Goal: Task Accomplishment & Management: Manage account settings

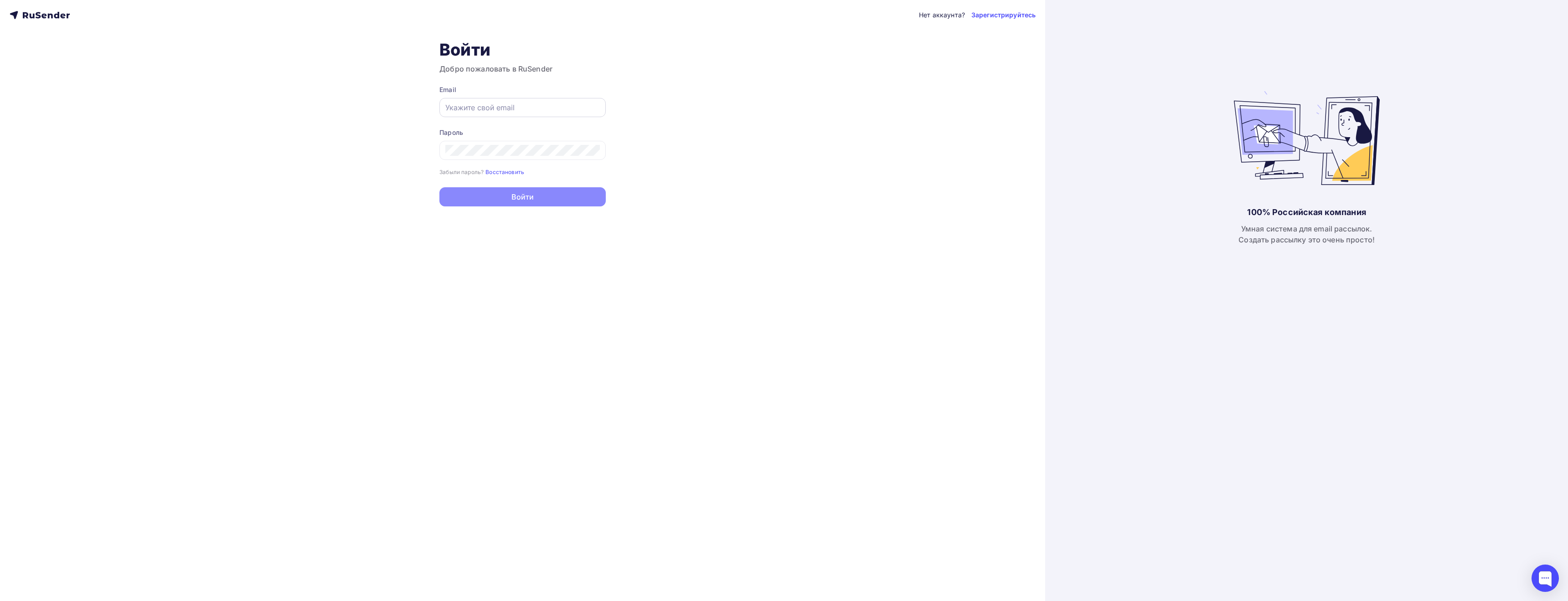
click at [527, 108] on input "text" at bounding box center [523, 108] width 155 height 11
type input "benstars@mail.ru"
click at [1019, 18] on link "Зарегистрируйтесь" at bounding box center [1004, 15] width 65 height 9
click at [480, 121] on input "text" at bounding box center [523, 119] width 155 height 11
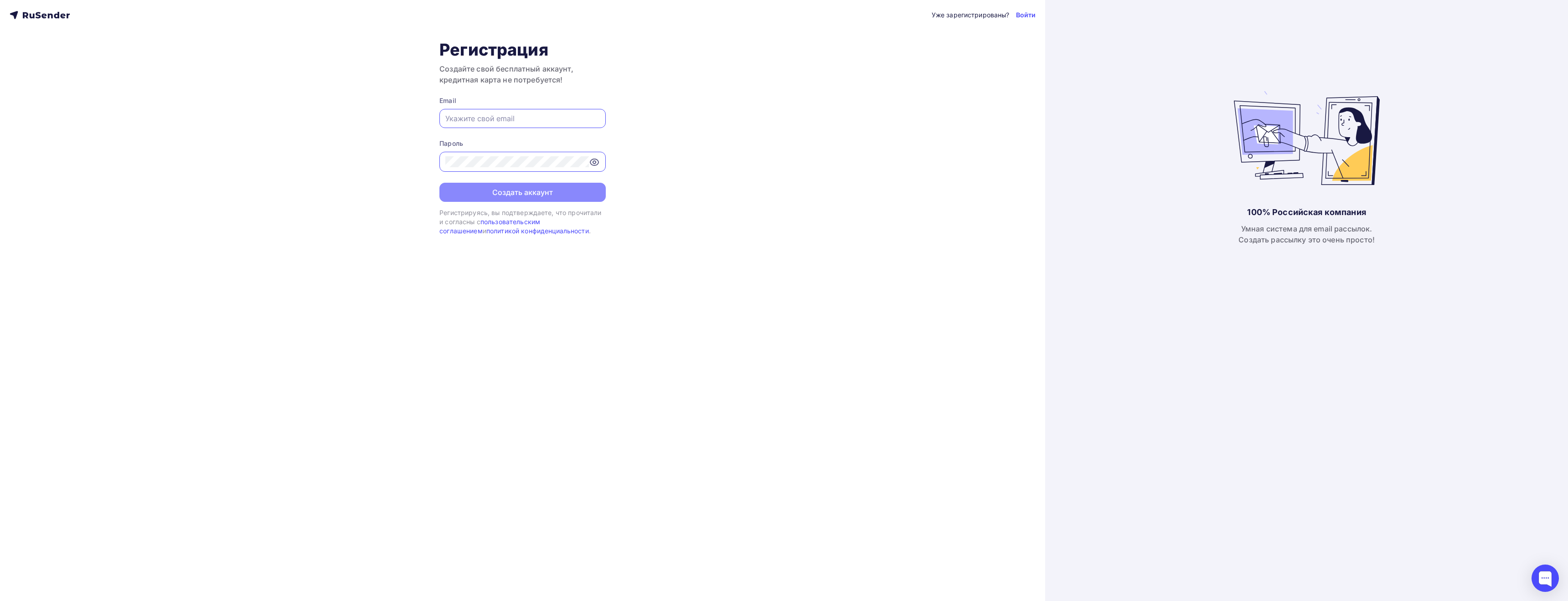
click at [489, 121] on input "text" at bounding box center [523, 119] width 155 height 11
click at [498, 117] on input "text" at bounding box center [523, 119] width 155 height 11
click at [472, 116] on input "text" at bounding box center [523, 119] width 155 height 11
type input "b"
click at [601, 257] on div "Уже зарегистрированы? Войти Регистрация Создайте свой бесплатный аккаунт, креди…" at bounding box center [522, 300] width 1045 height 601
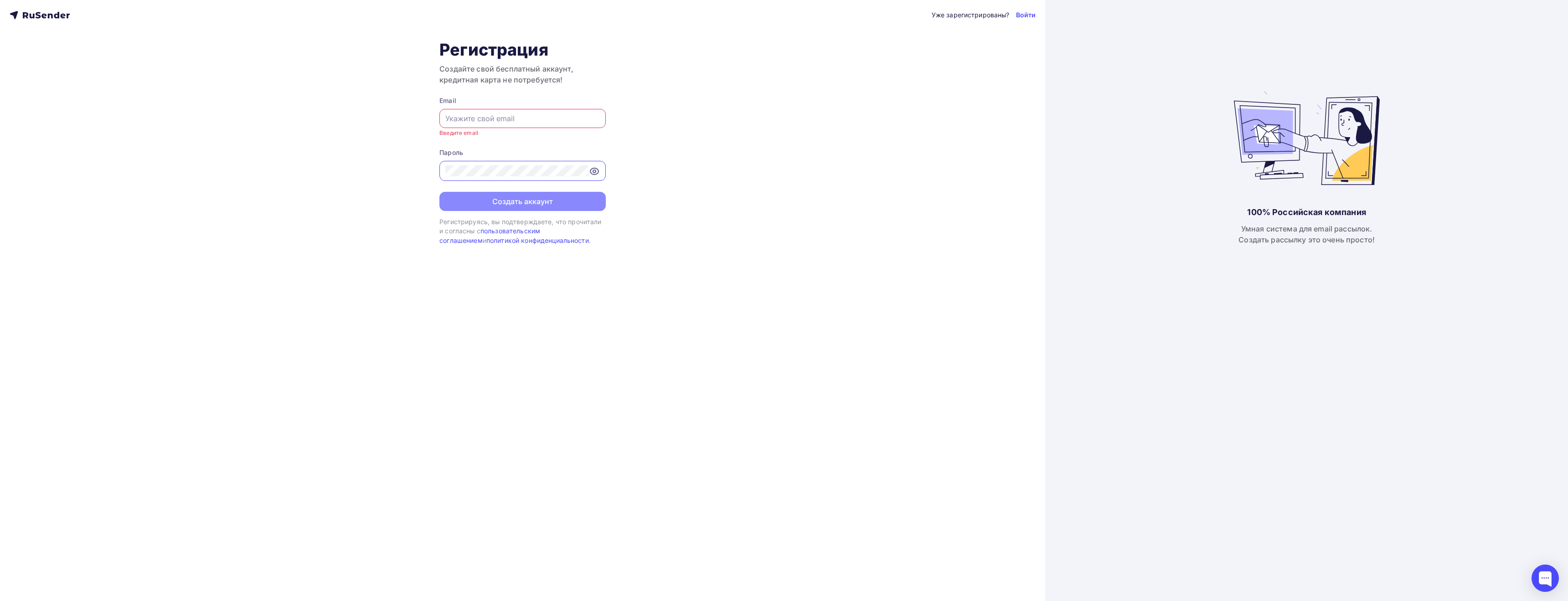
click at [522, 119] on input "text" at bounding box center [523, 119] width 155 height 11
click at [511, 120] on input "text" at bounding box center [523, 119] width 155 height 11
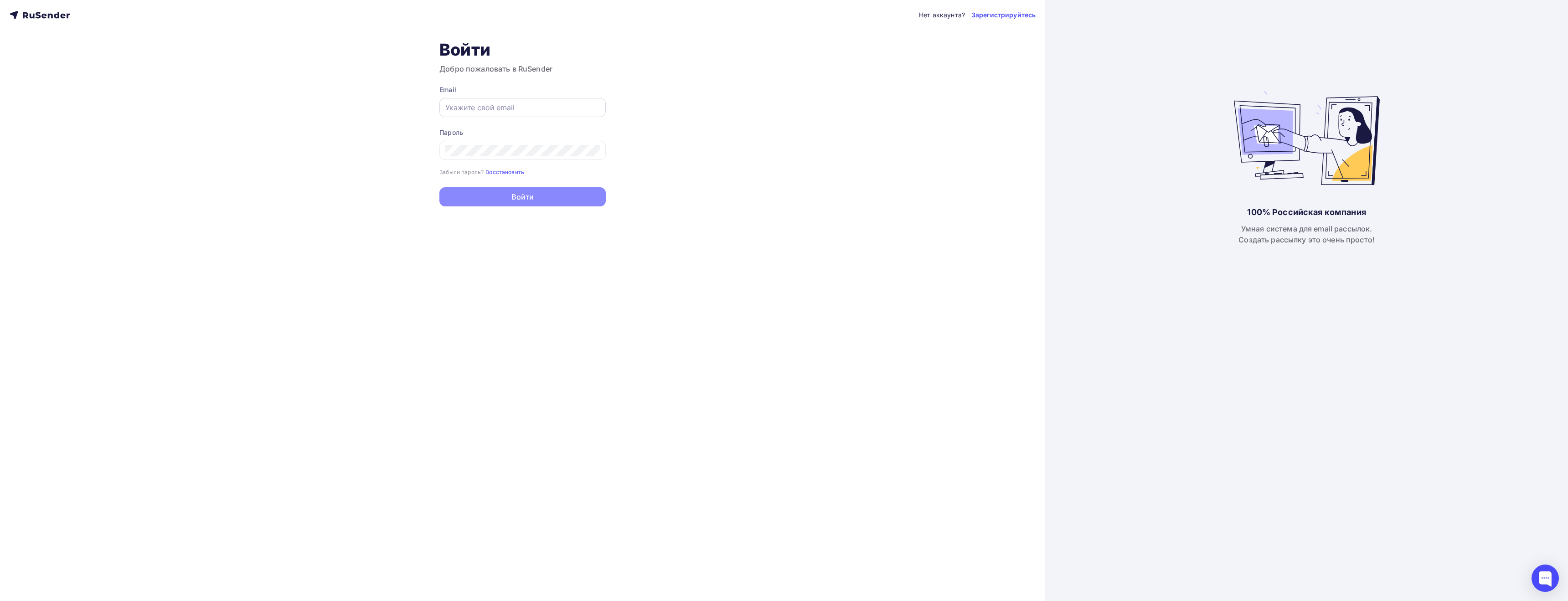
click at [516, 108] on input "text" at bounding box center [523, 108] width 155 height 11
click at [383, 171] on div "Нет аккаунта? Зарегистрируйтесь Войти Добро пожаловать в RuSender Email Пароль …" at bounding box center [522, 300] width 1045 height 601
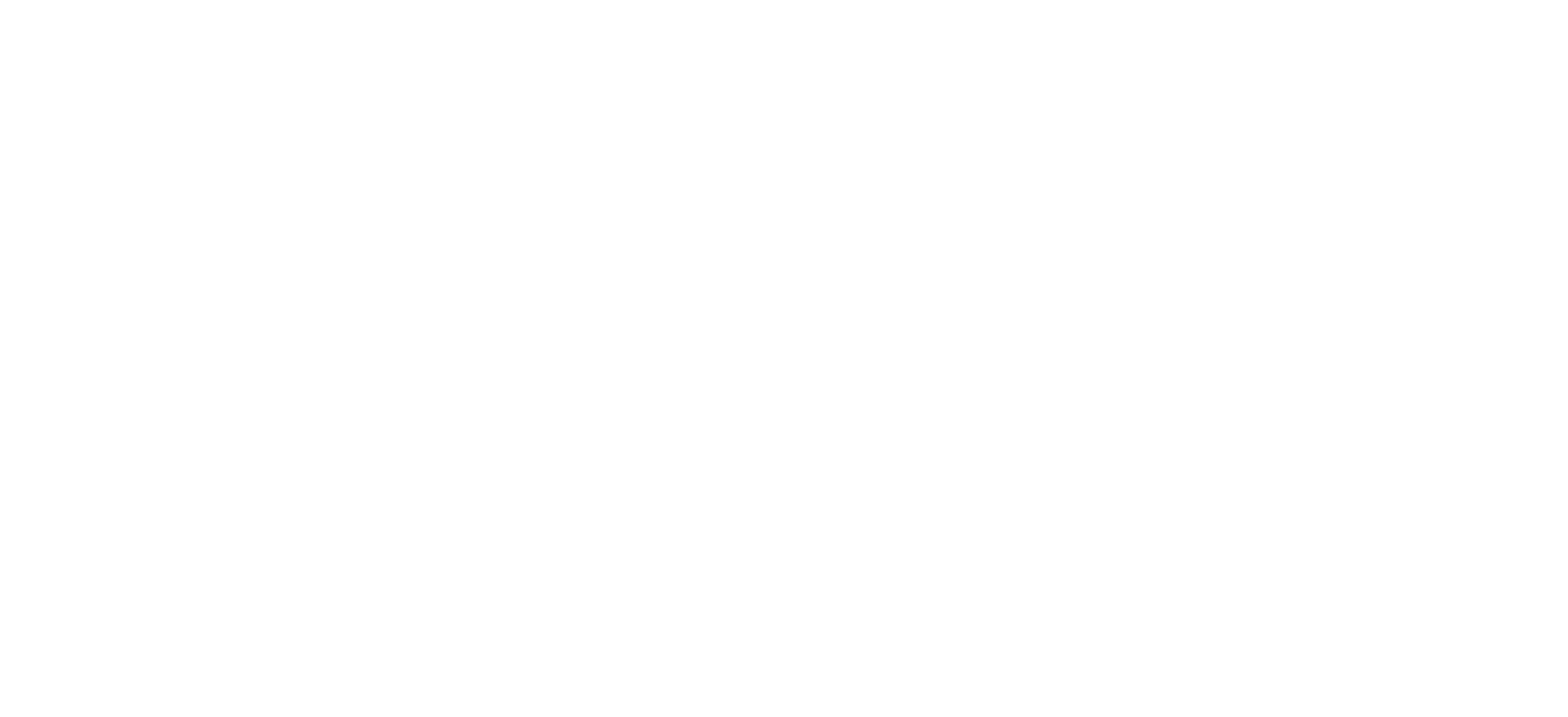
click at [1081, 0] on html at bounding box center [935, 0] width 1870 height 0
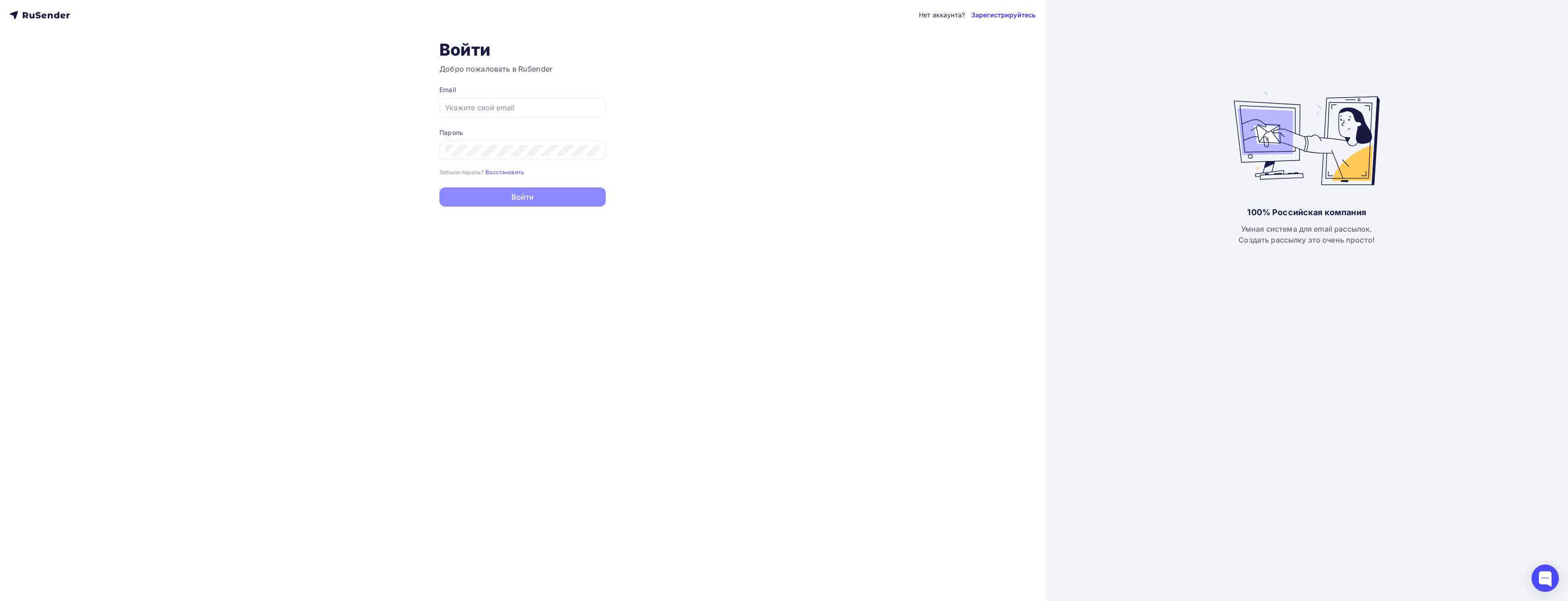
click at [1016, 15] on link "Зарегистрируйтесь" at bounding box center [1004, 15] width 65 height 9
click at [458, 122] on input "text" at bounding box center [523, 119] width 155 height 11
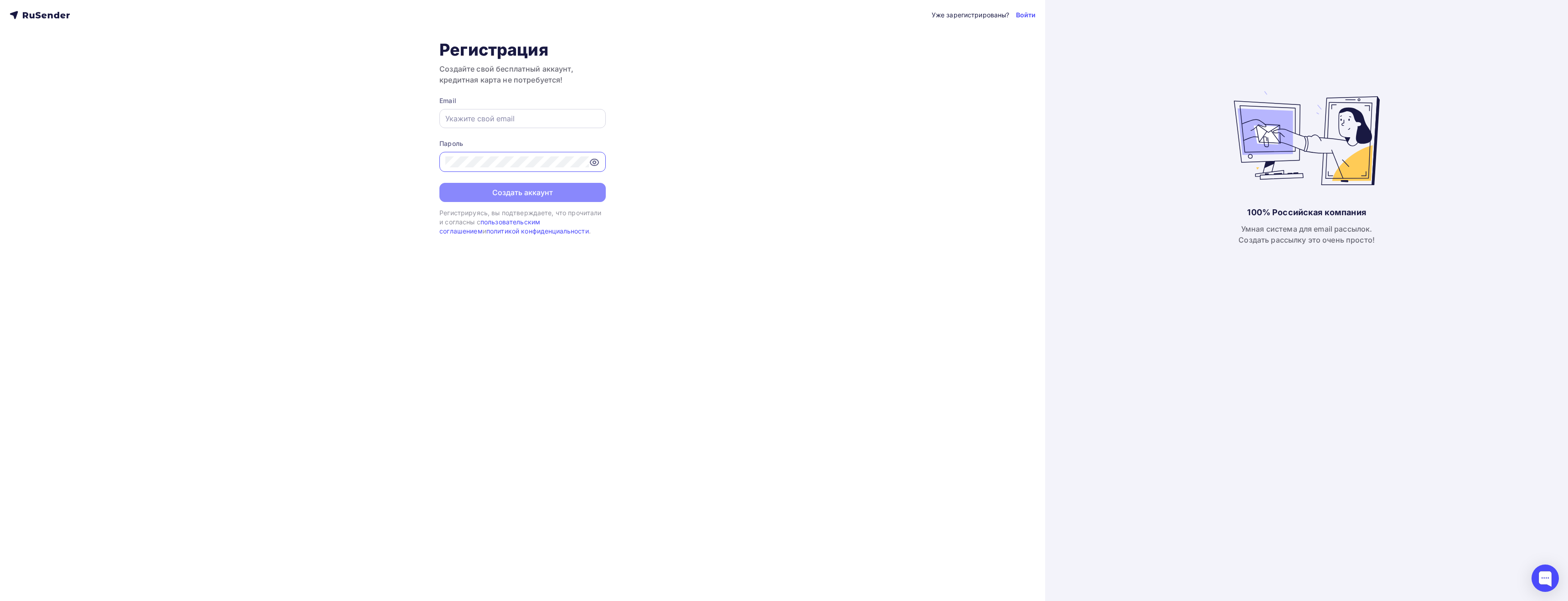
click at [470, 111] on div at bounding box center [522, 118] width 166 height 19
click at [469, 118] on input "text" at bounding box center [523, 119] width 155 height 11
click at [455, 125] on div at bounding box center [522, 118] width 166 height 19
click at [461, 125] on div at bounding box center [522, 118] width 166 height 19
click at [467, 114] on input "text" at bounding box center [523, 119] width 155 height 11
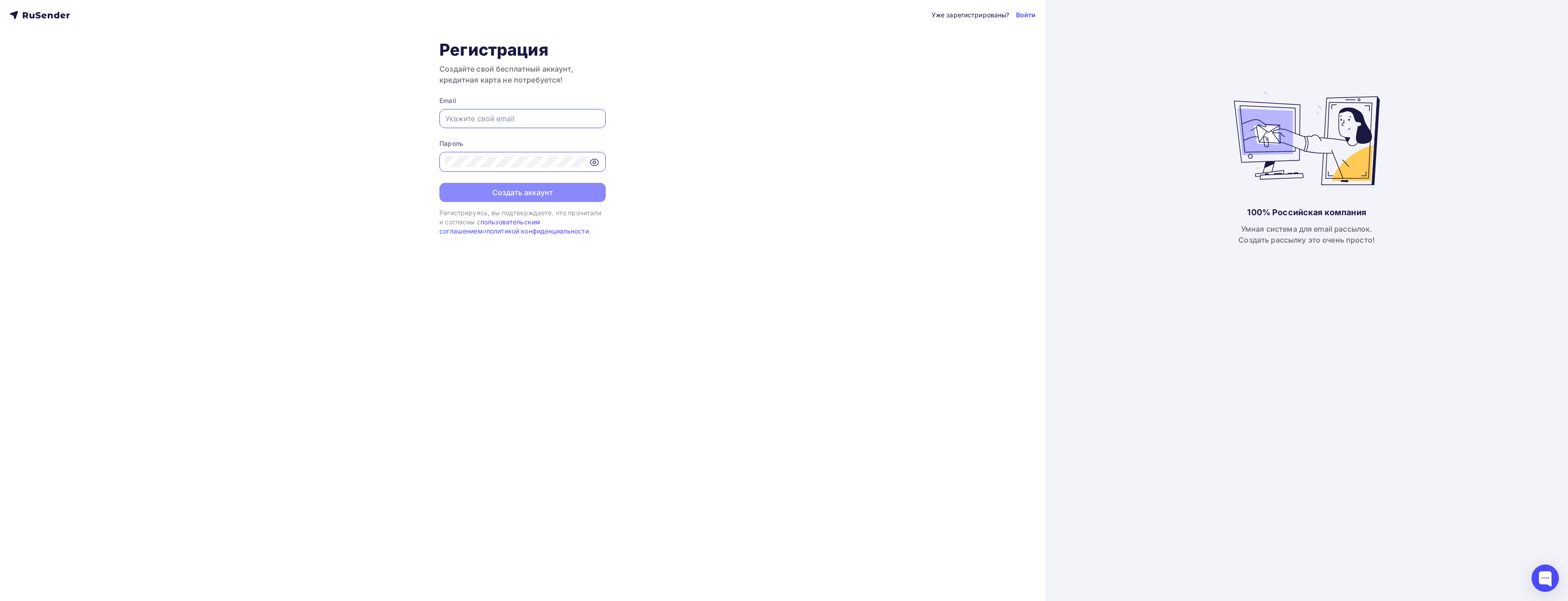
click at [654, 181] on div "Уже зарегистрированы? Войти Регистрация Создайте свой бесплатный аккаунт, креди…" at bounding box center [522, 300] width 1045 height 601
click at [525, 122] on input "text" at bounding box center [523, 119] width 155 height 11
click at [497, 114] on input "text" at bounding box center [523, 119] width 155 height 11
paste input "[EMAIL_ADDRESS][DOMAIN_NAME]"
type input "[EMAIL_ADDRESS][DOMAIN_NAME]"
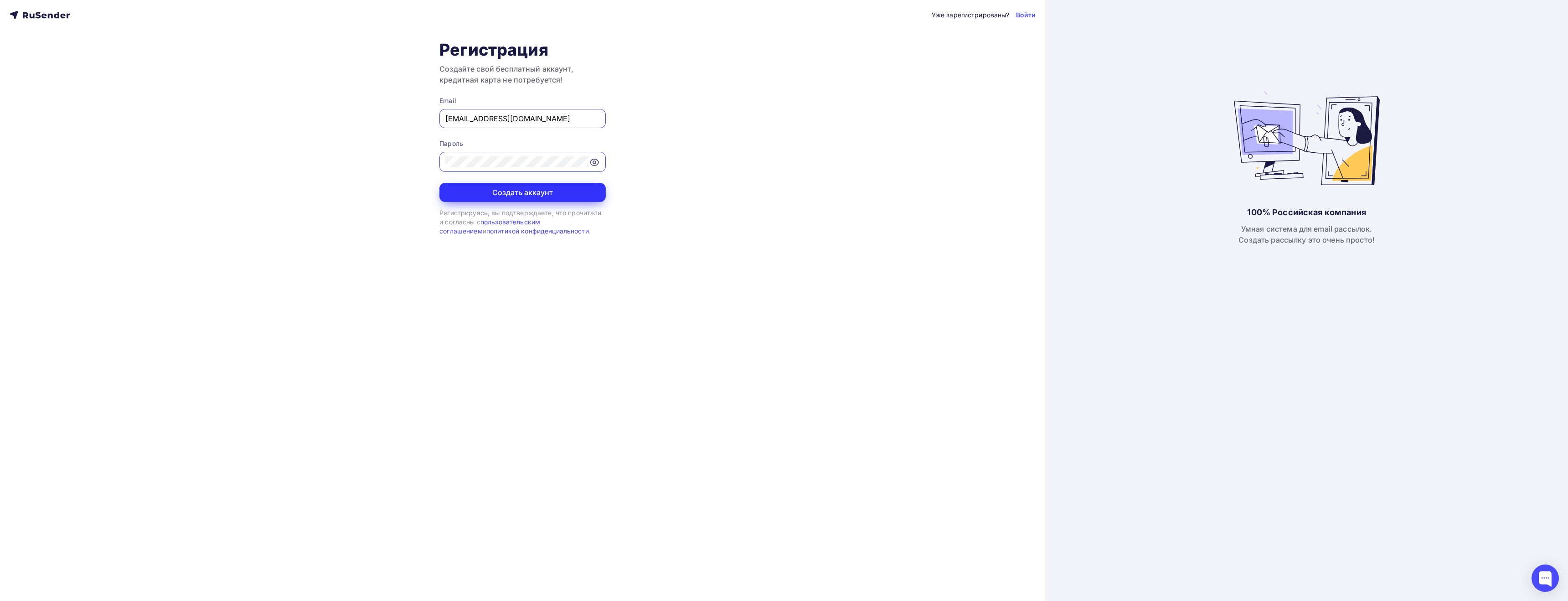
click at [539, 192] on button "Создать аккаунт" at bounding box center [522, 192] width 166 height 19
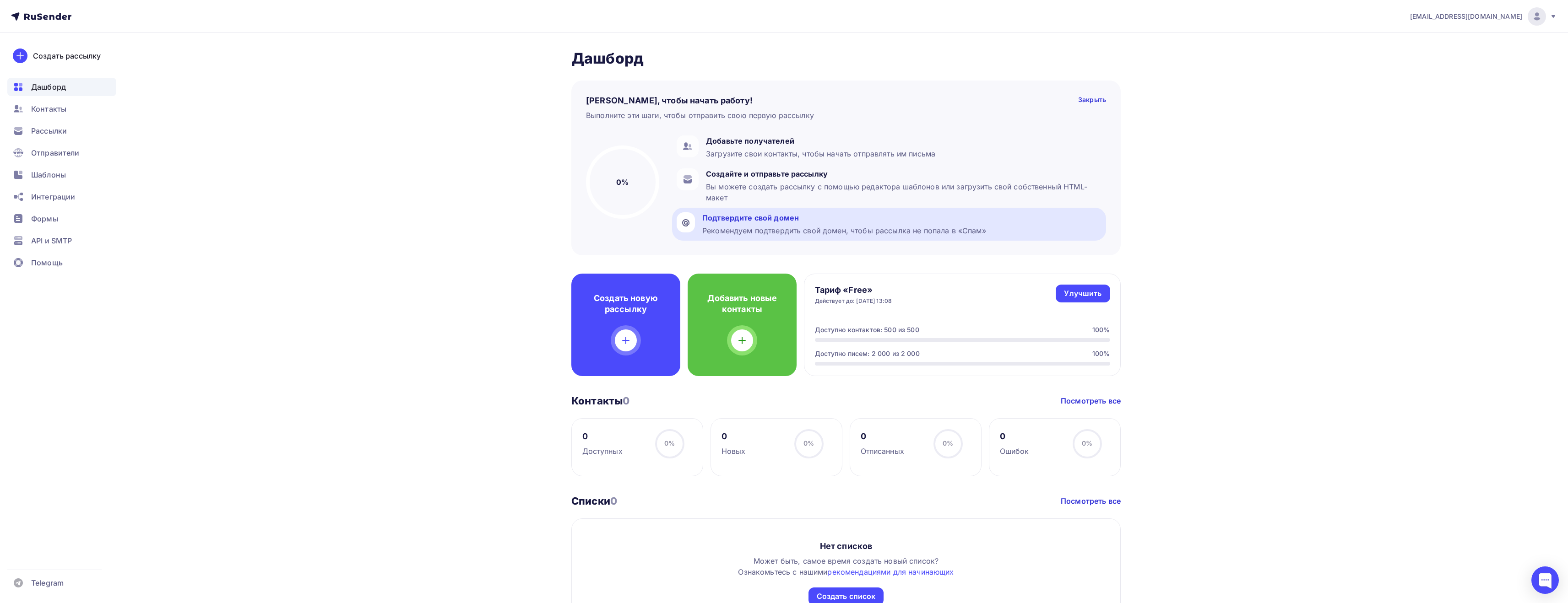
click at [752, 225] on div "Рекомендуем подтвердить свой домен, чтобы рассылка не попала в «Спам»" at bounding box center [844, 230] width 284 height 11
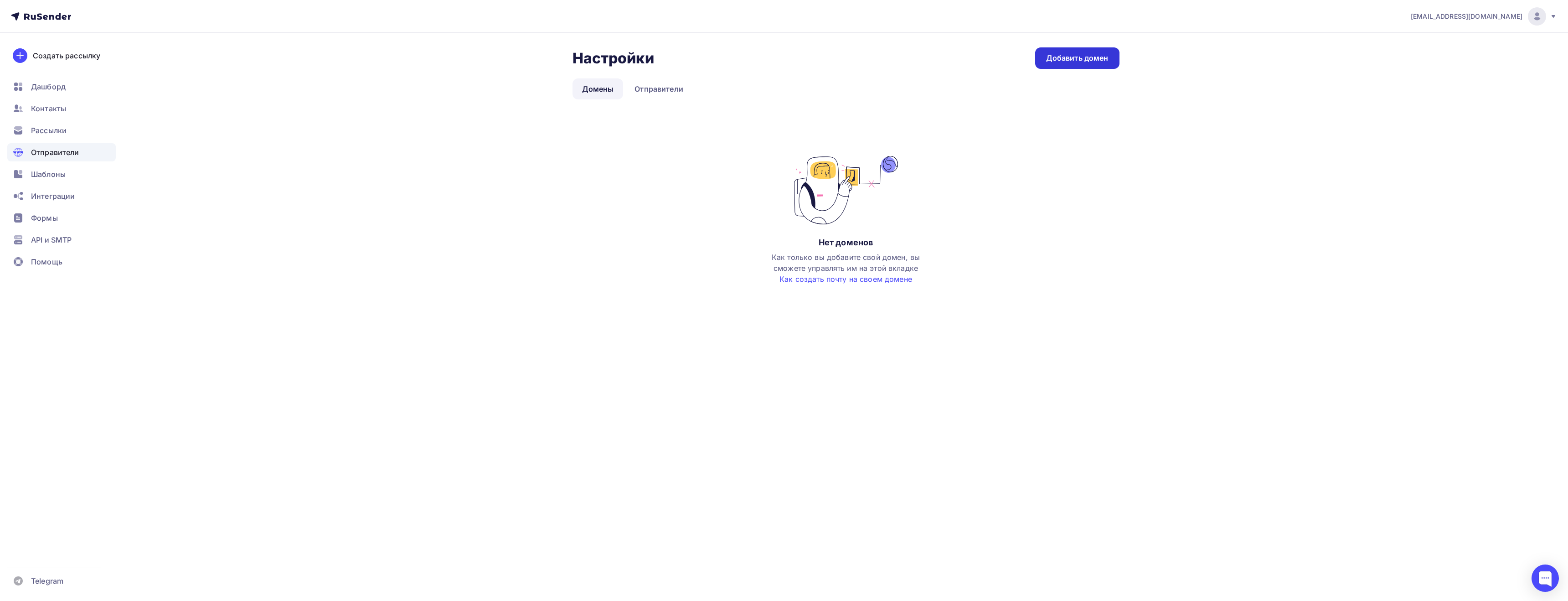
click at [1078, 63] on div "Добавить домен" at bounding box center [1077, 58] width 63 height 10
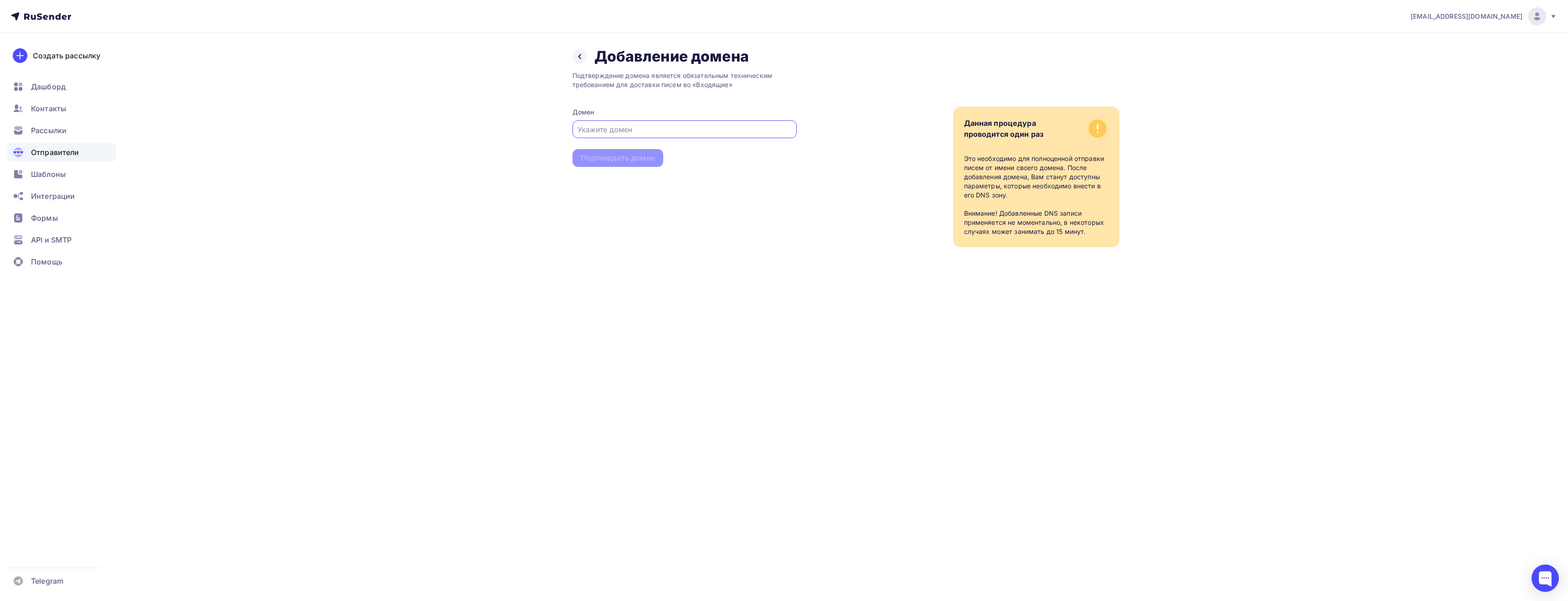
click at [607, 124] on input "text" at bounding box center [684, 130] width 214 height 11
paste input "http://bablos.su/"
type input "bablos.su"
click at [649, 153] on div "Подтвердить домен" at bounding box center [618, 158] width 74 height 10
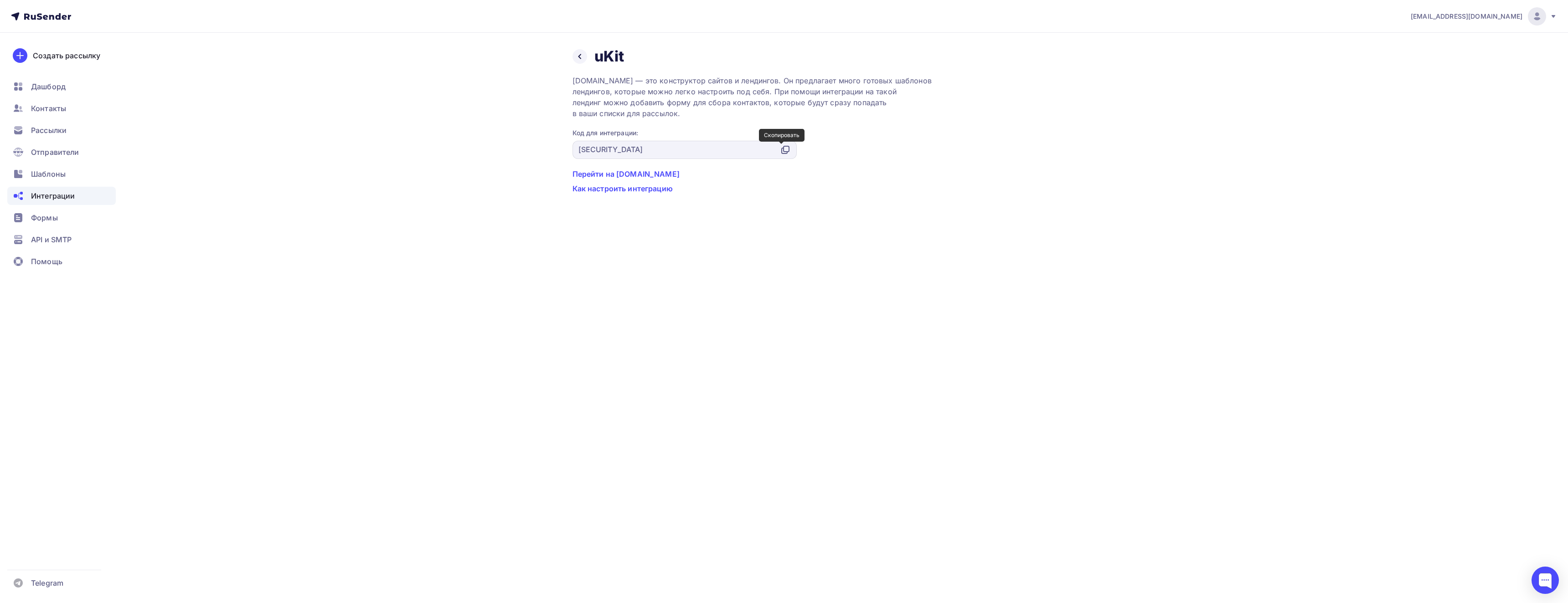
click at [786, 152] on icon at bounding box center [786, 148] width 5 height 5
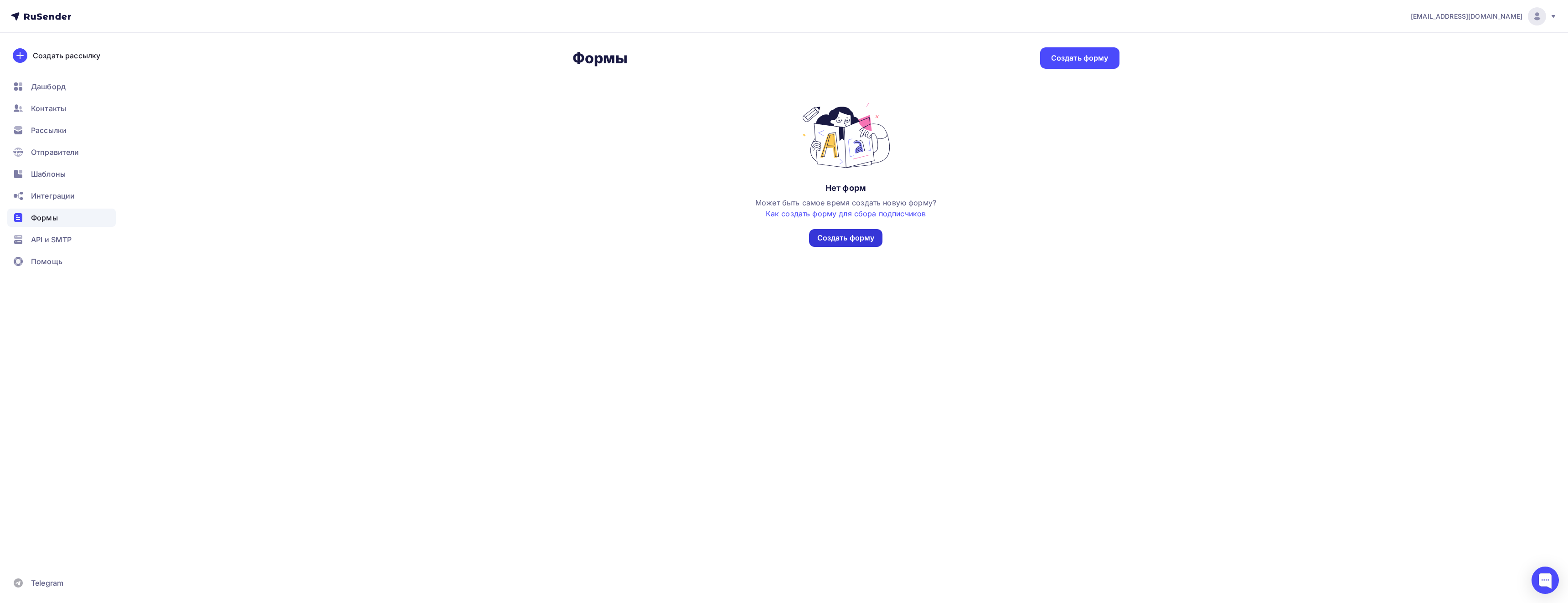
click at [861, 242] on div "Создать форму" at bounding box center [846, 238] width 57 height 10
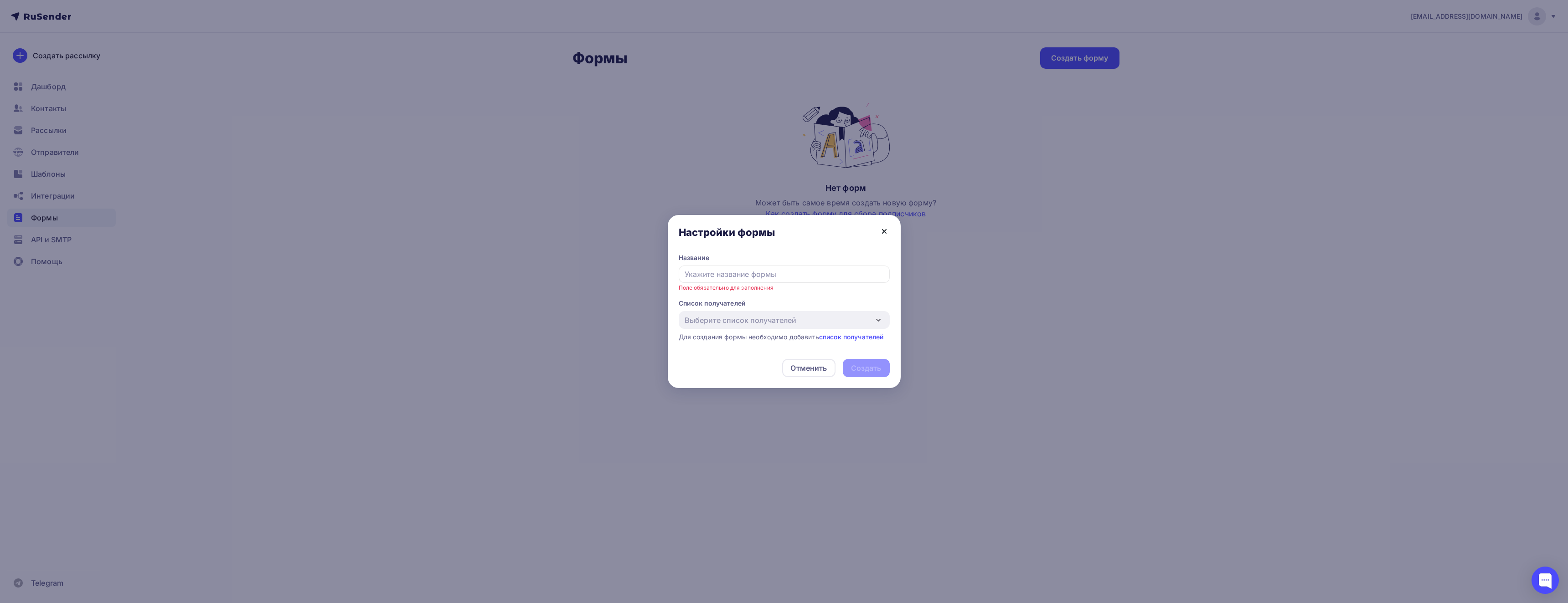
click at [883, 230] on icon at bounding box center [884, 231] width 4 height 4
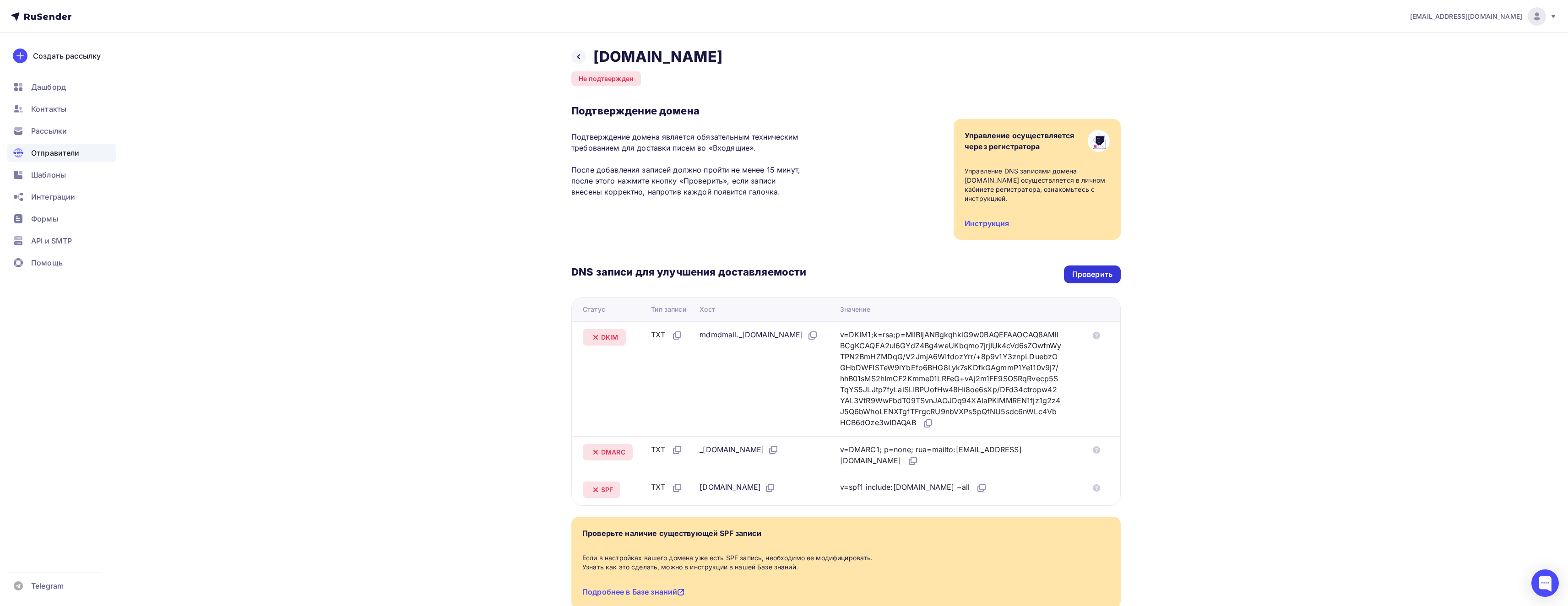
click at [1092, 269] on div "Проверить" at bounding box center [1092, 274] width 40 height 10
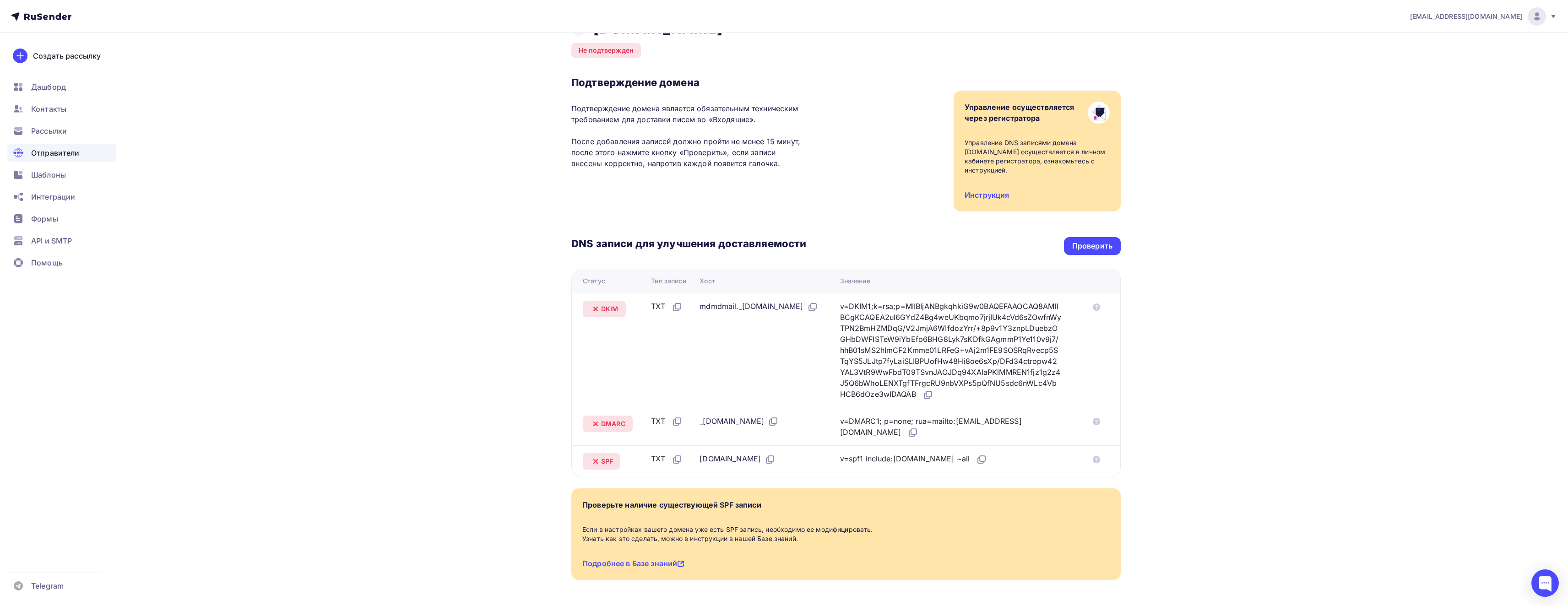
scroll to position [52, 0]
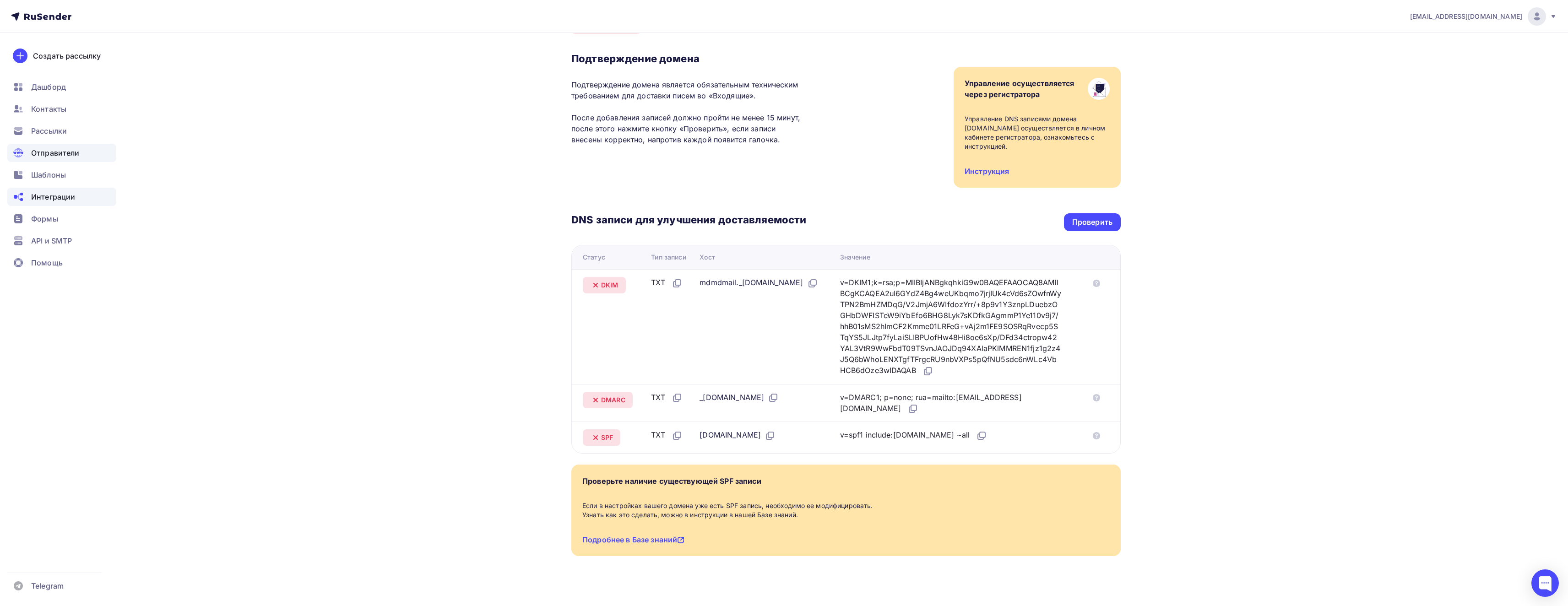
click at [73, 196] on span "Интеграции" at bounding box center [53, 197] width 44 height 11
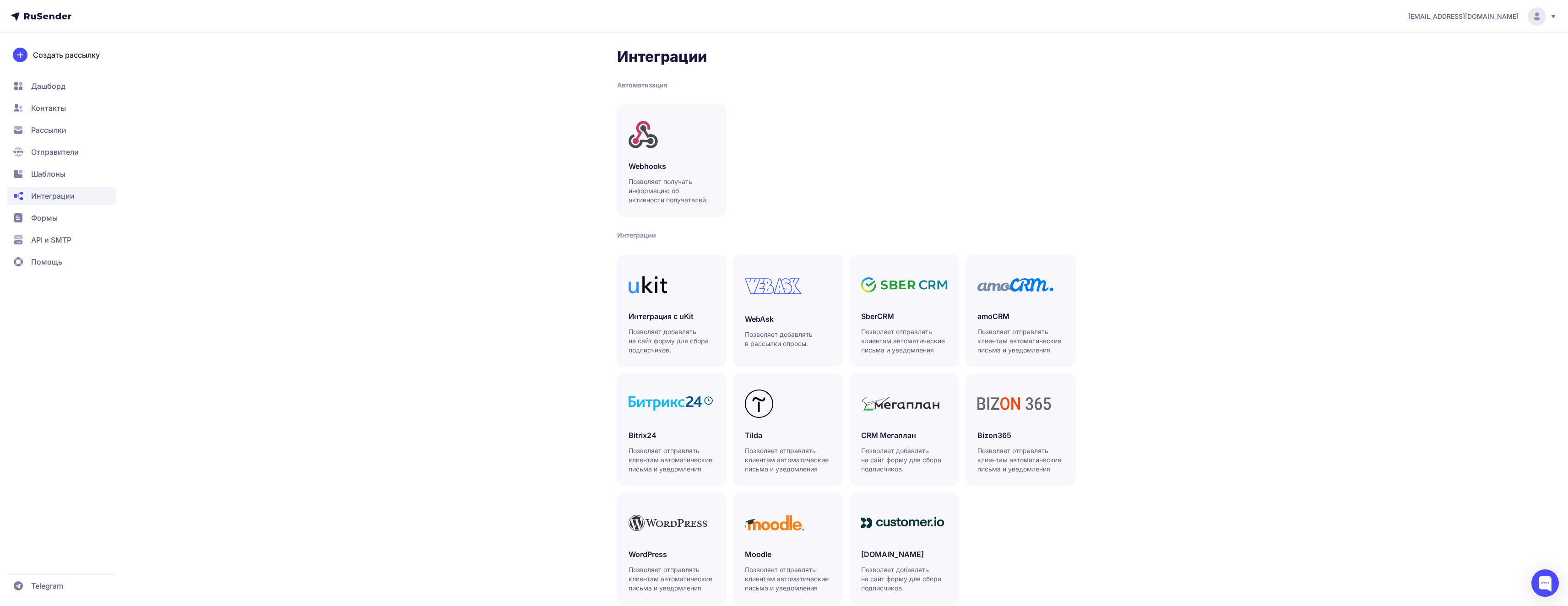
click at [59, 152] on span "Отправители" at bounding box center [55, 152] width 48 height 11
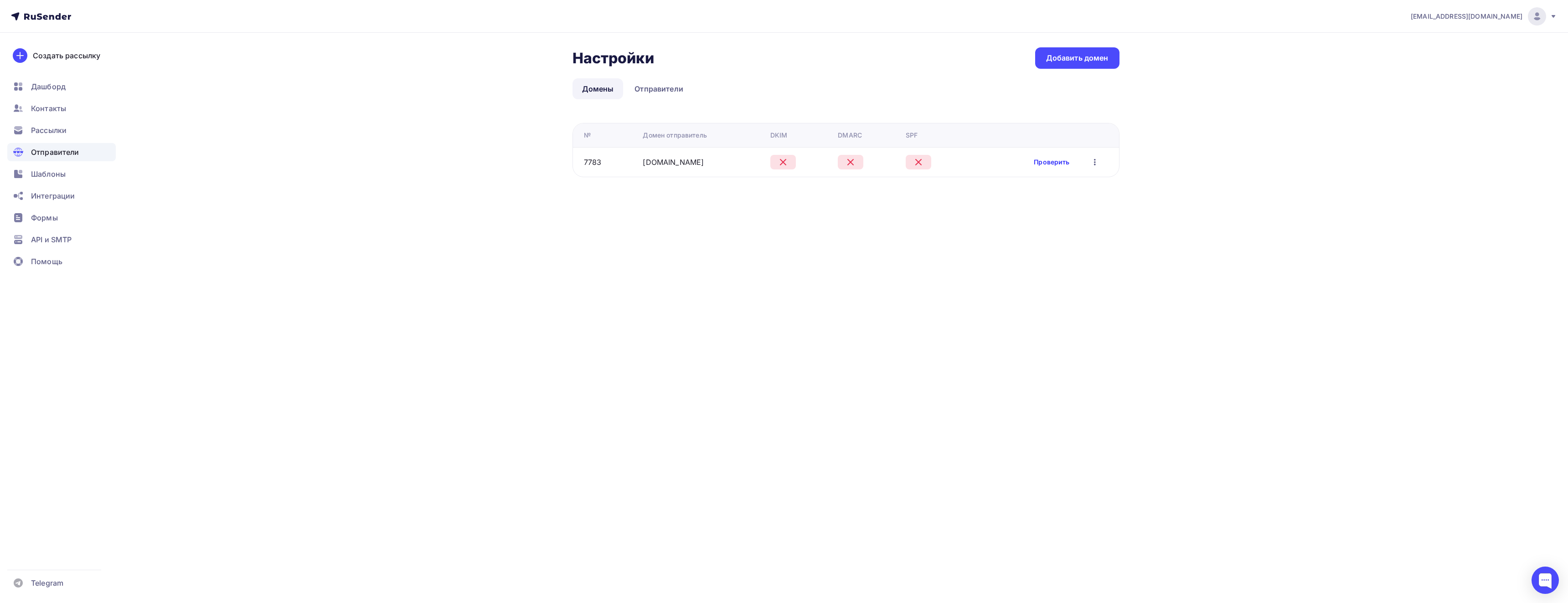
click at [1052, 162] on link "Проверить" at bounding box center [1051, 162] width 35 height 9
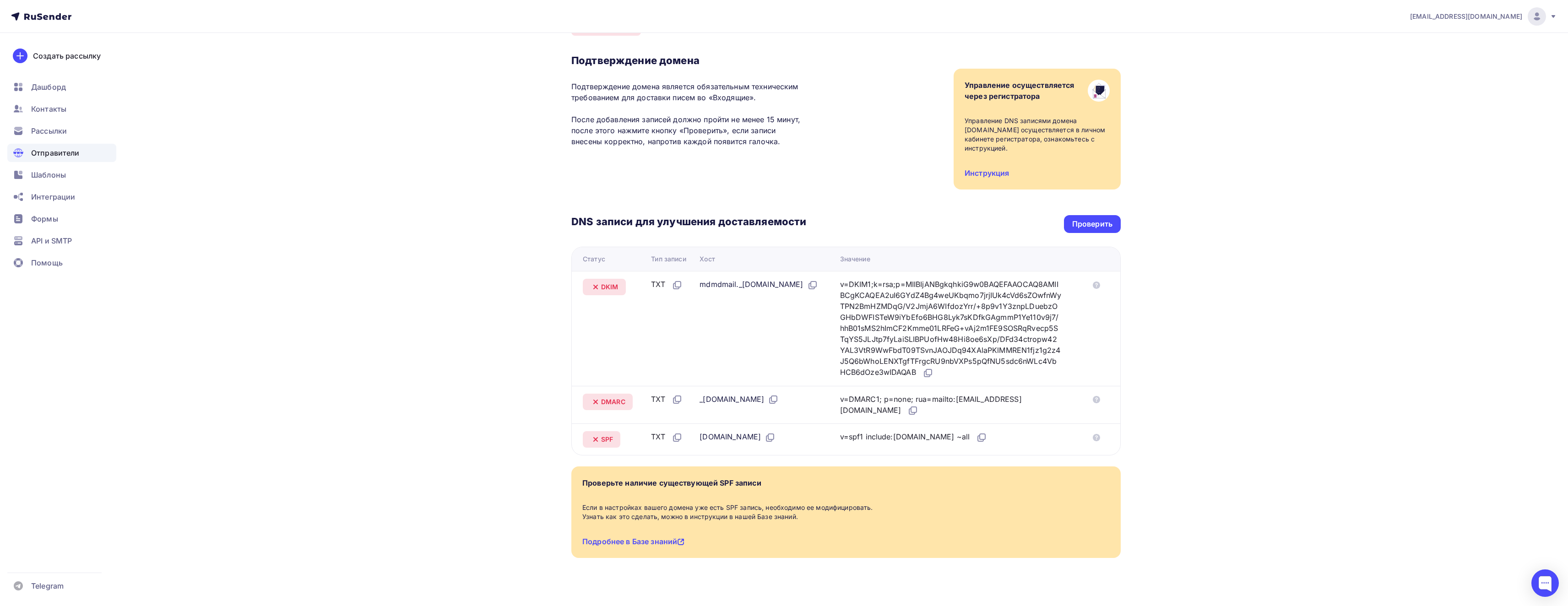
scroll to position [52, 0]
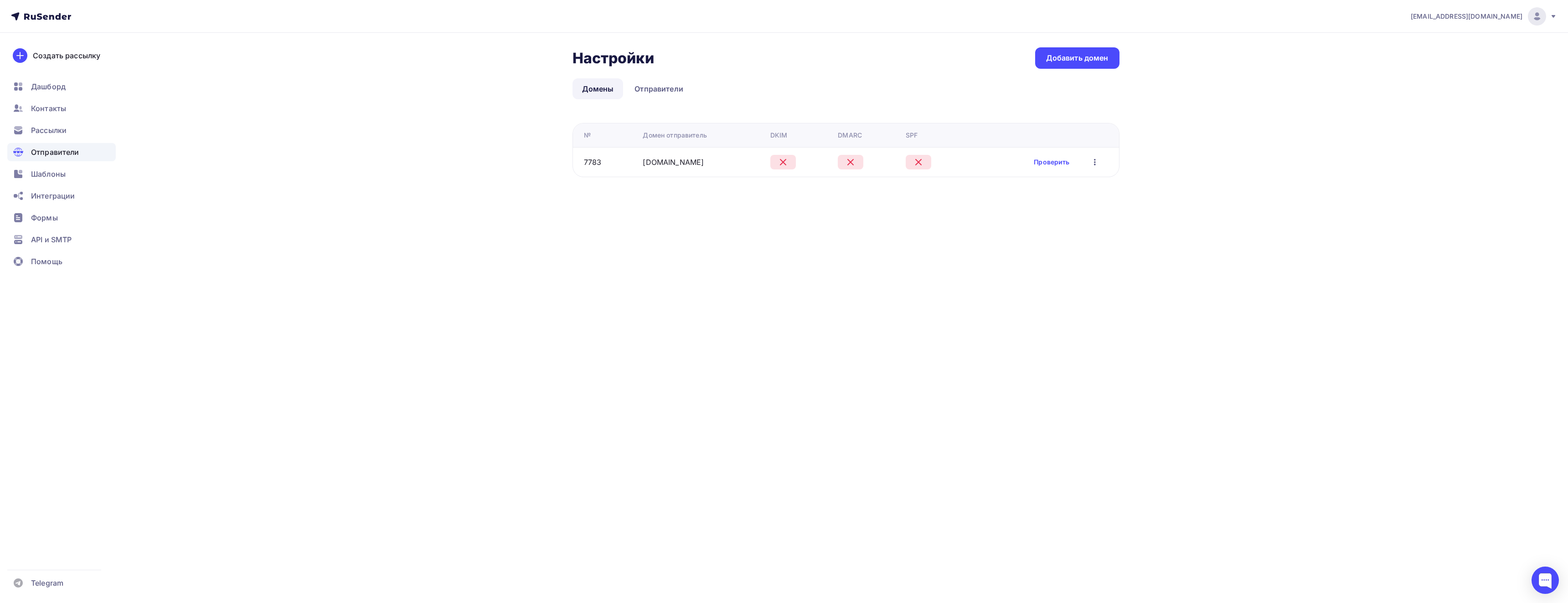
click at [1096, 162] on icon "button" at bounding box center [1095, 162] width 11 height 11
click at [1072, 186] on div "Редактировать" at bounding box center [1052, 186] width 88 height 11
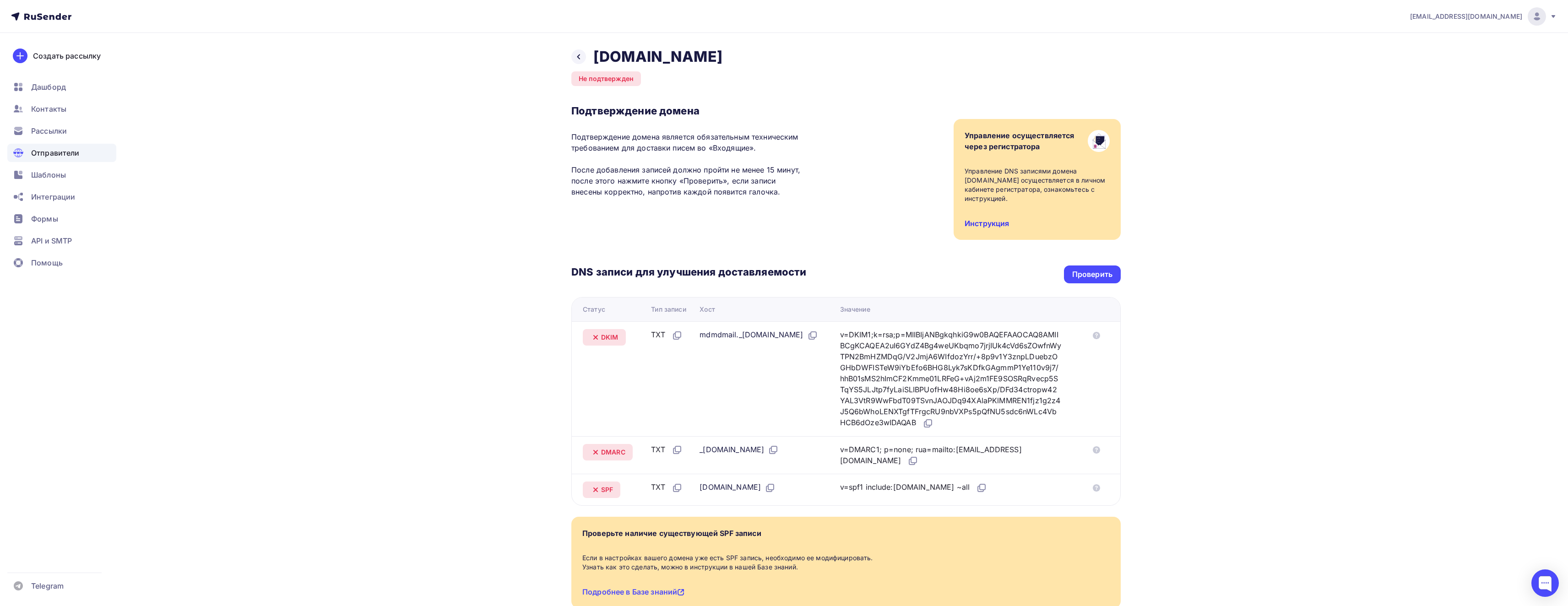
click at [997, 219] on link "Инструкция" at bounding box center [987, 223] width 45 height 9
click at [1107, 269] on div "Проверить" at bounding box center [1092, 274] width 40 height 10
click at [1105, 271] on div "Проверить" at bounding box center [1092, 274] width 57 height 18
click at [600, 332] on icon at bounding box center [595, 338] width 11 height 11
click at [593, 332] on icon at bounding box center [595, 338] width 11 height 11
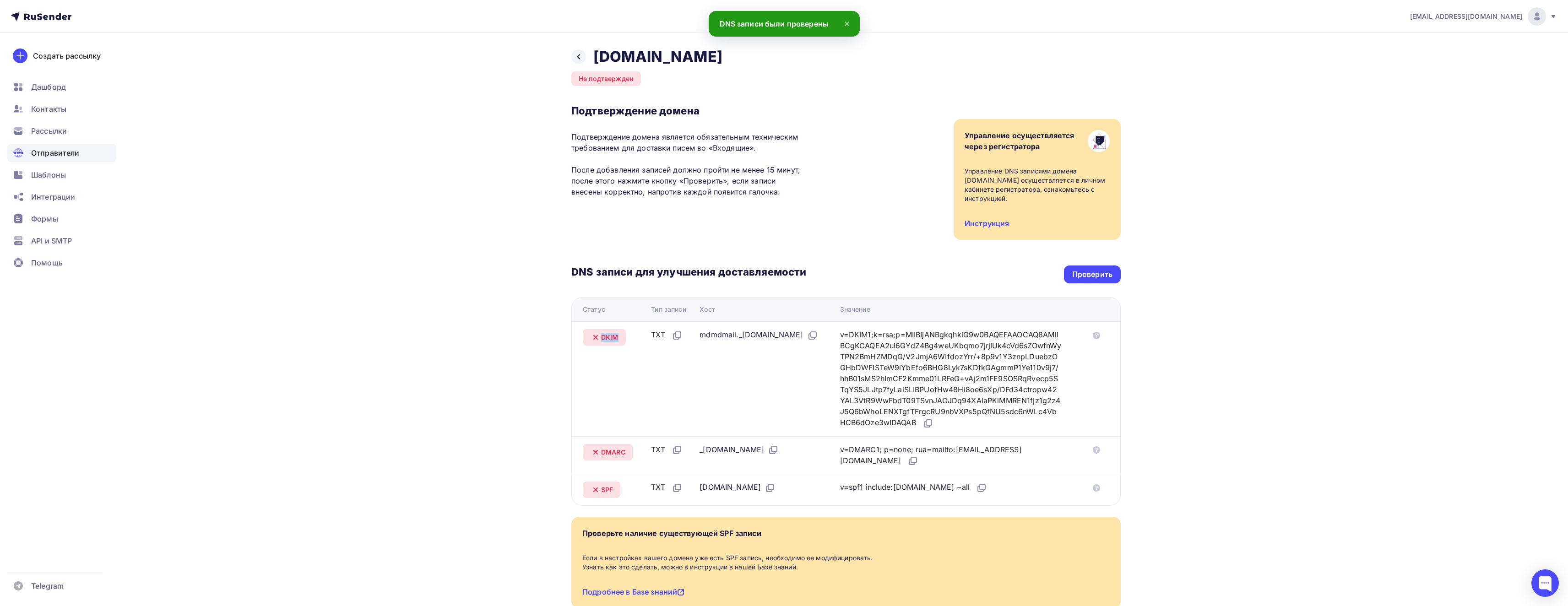
click at [594, 332] on icon at bounding box center [595, 338] width 11 height 11
click at [595, 336] on icon at bounding box center [595, 338] width 4 height 4
click at [600, 332] on icon at bounding box center [595, 338] width 11 height 11
click at [60, 126] on span "Рассылки" at bounding box center [49, 131] width 35 height 11
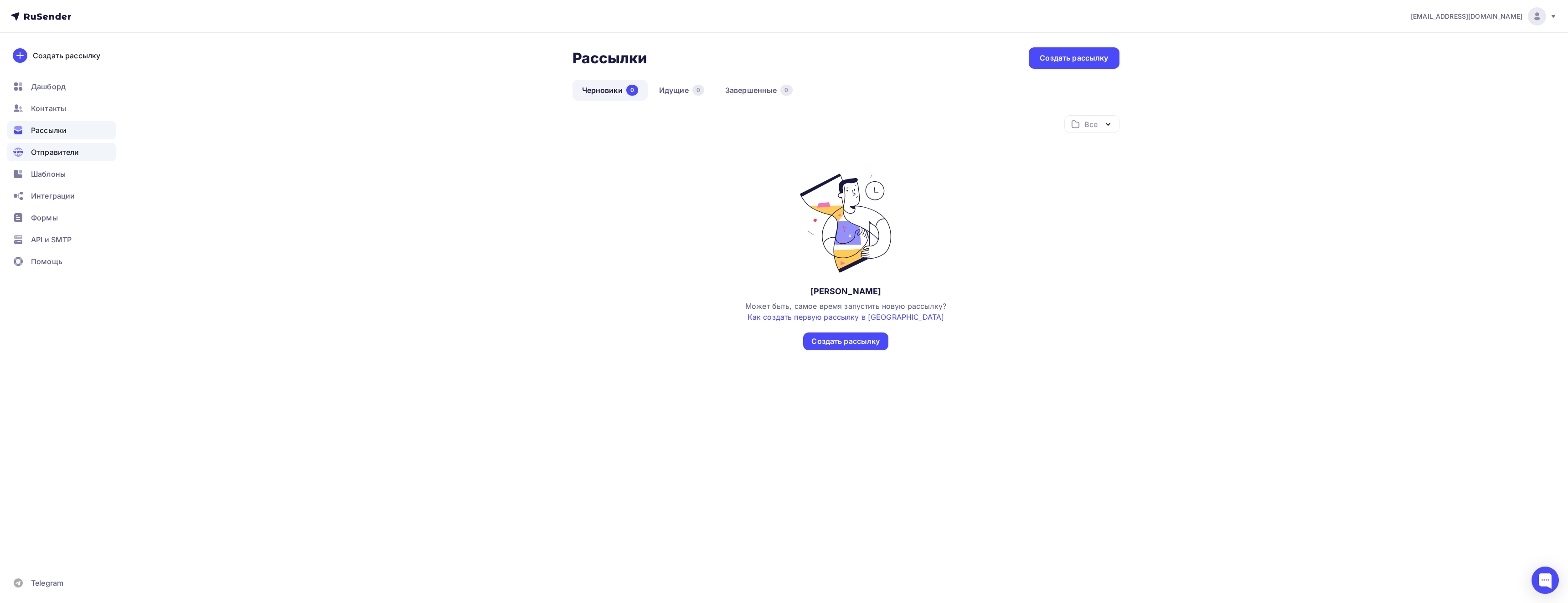
click at [58, 158] on div "Отправители" at bounding box center [61, 152] width 108 height 18
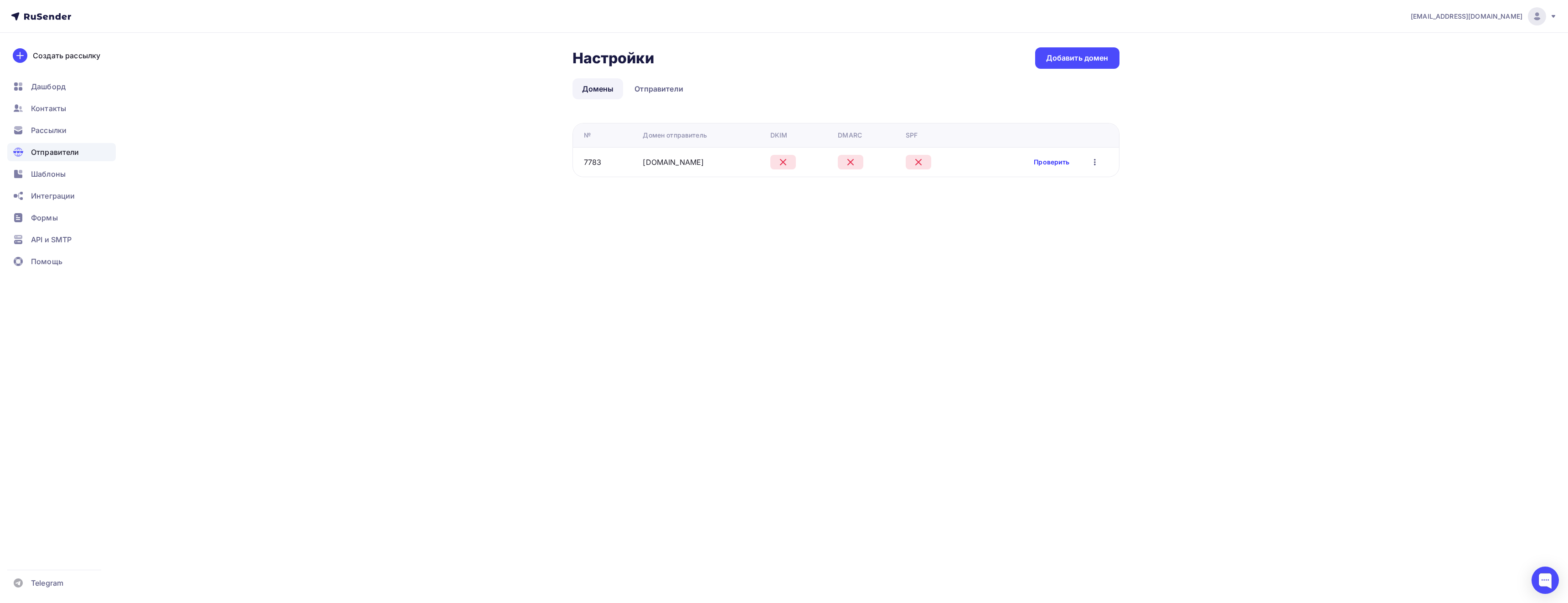
click at [1055, 164] on link "Проверить" at bounding box center [1051, 162] width 35 height 9
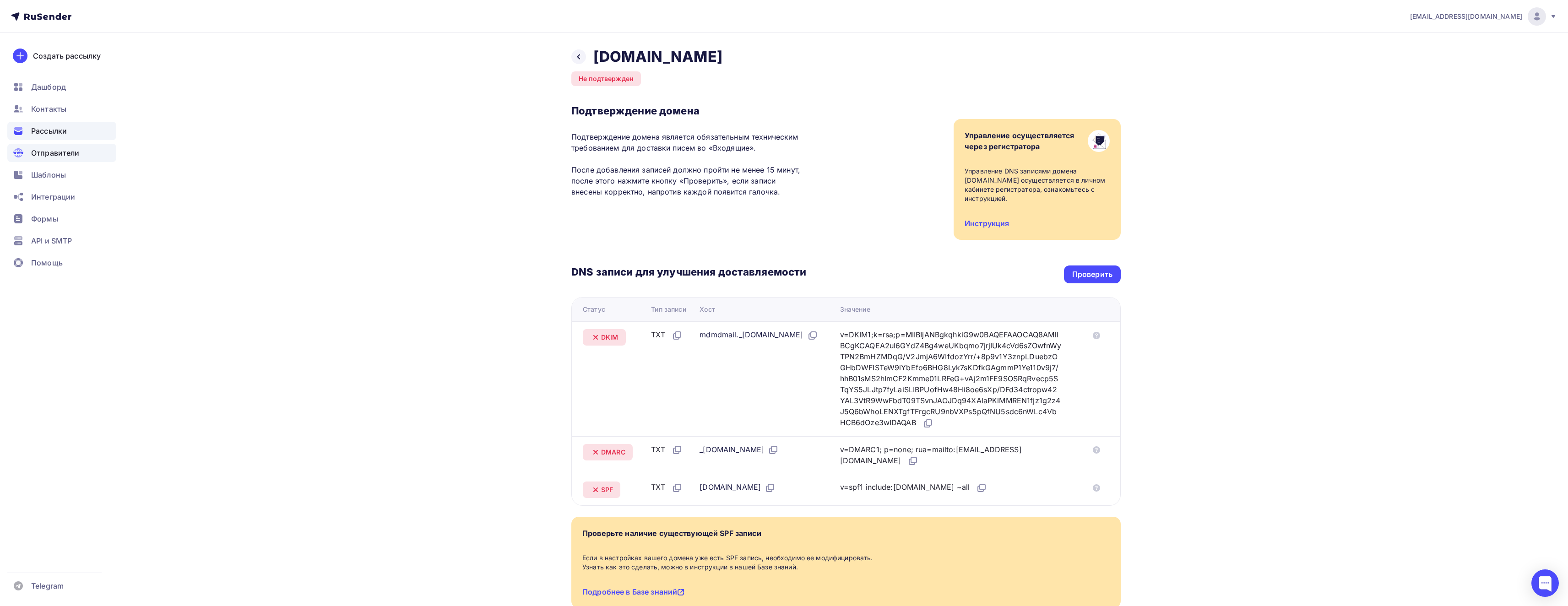
click at [61, 136] on div "Рассылки" at bounding box center [62, 131] width 109 height 18
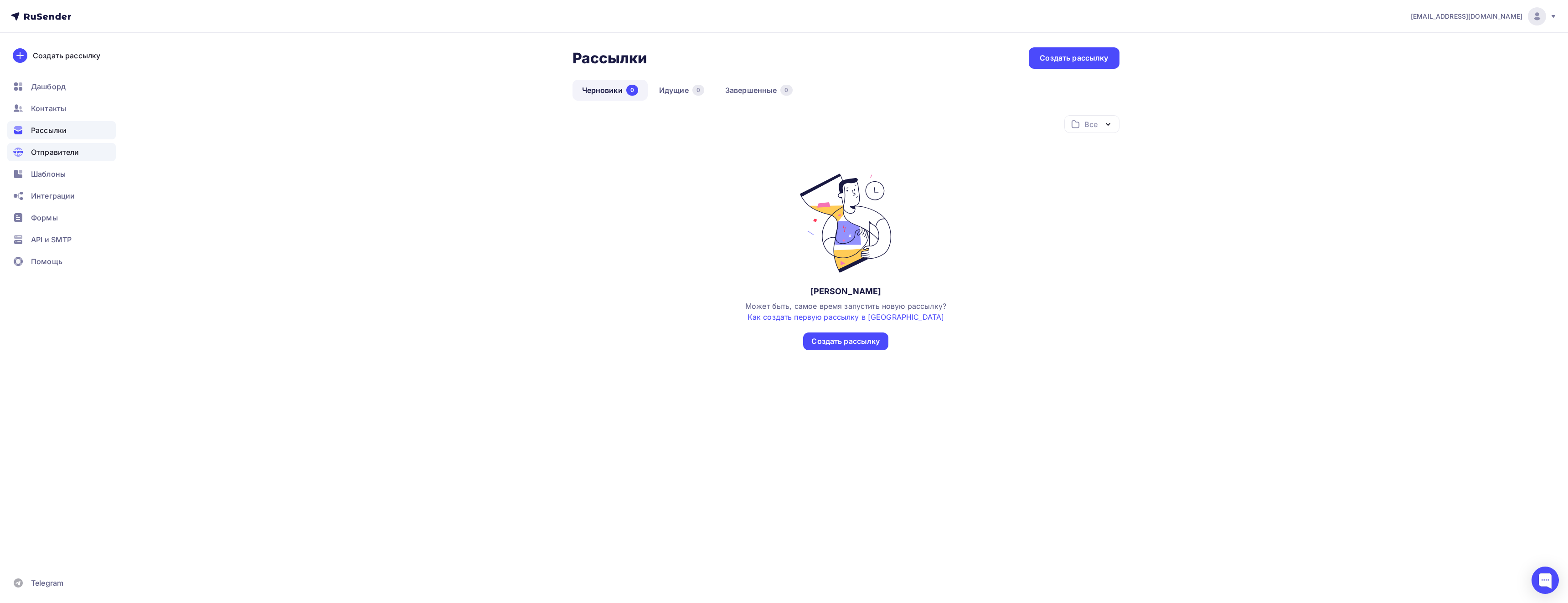
click at [55, 155] on span "Отправители" at bounding box center [55, 152] width 48 height 11
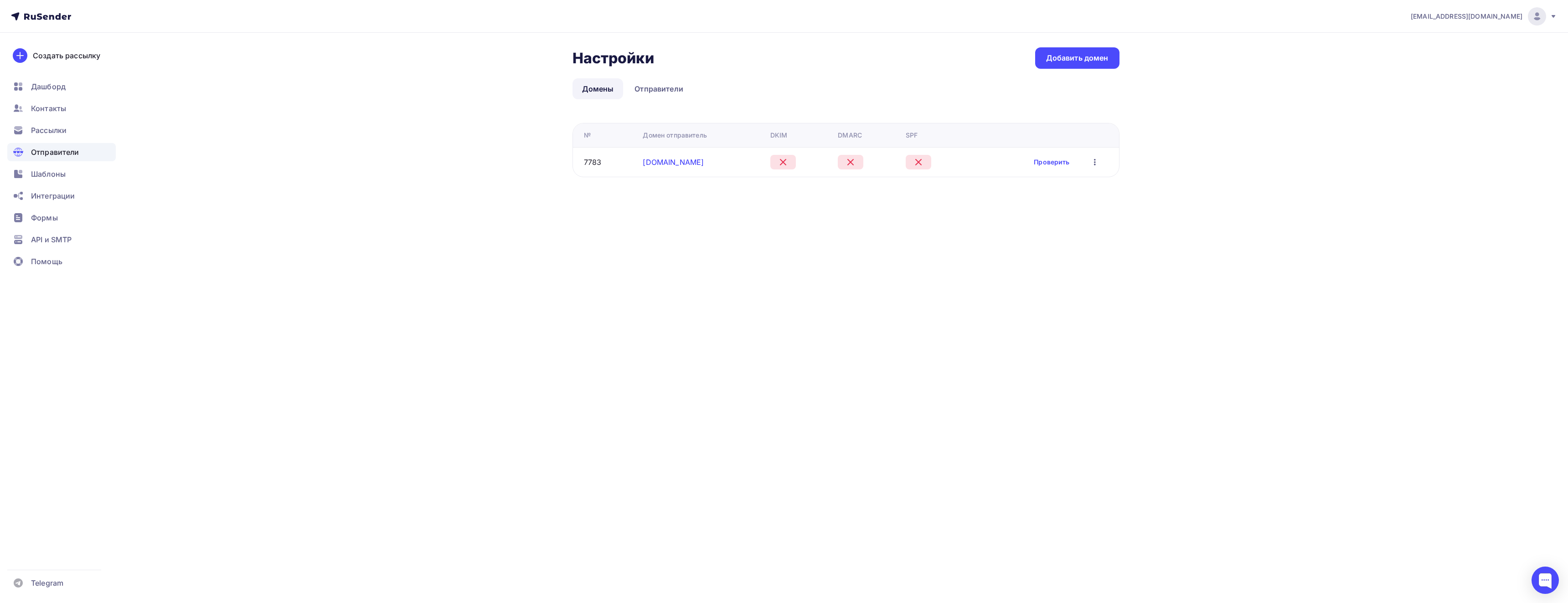
click at [661, 164] on link "bablos.su" at bounding box center [673, 162] width 61 height 9
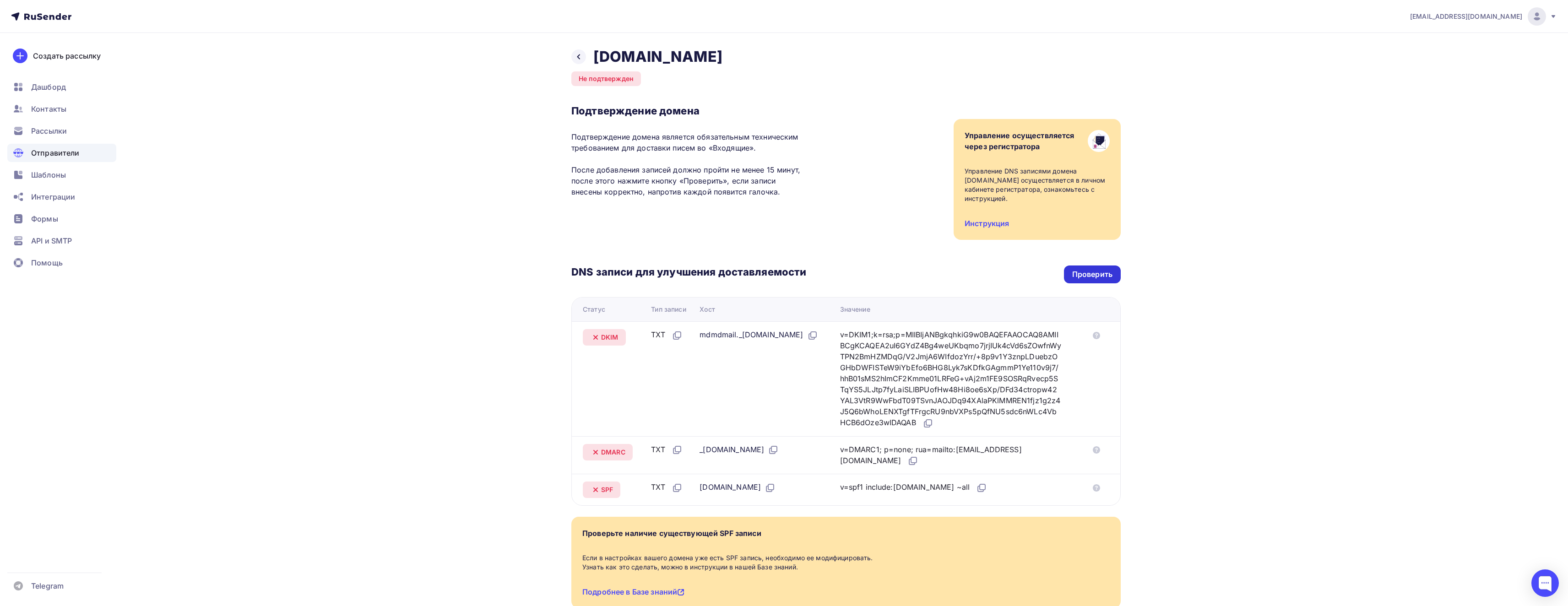
click at [1085, 269] on div "Проверить" at bounding box center [1092, 274] width 40 height 10
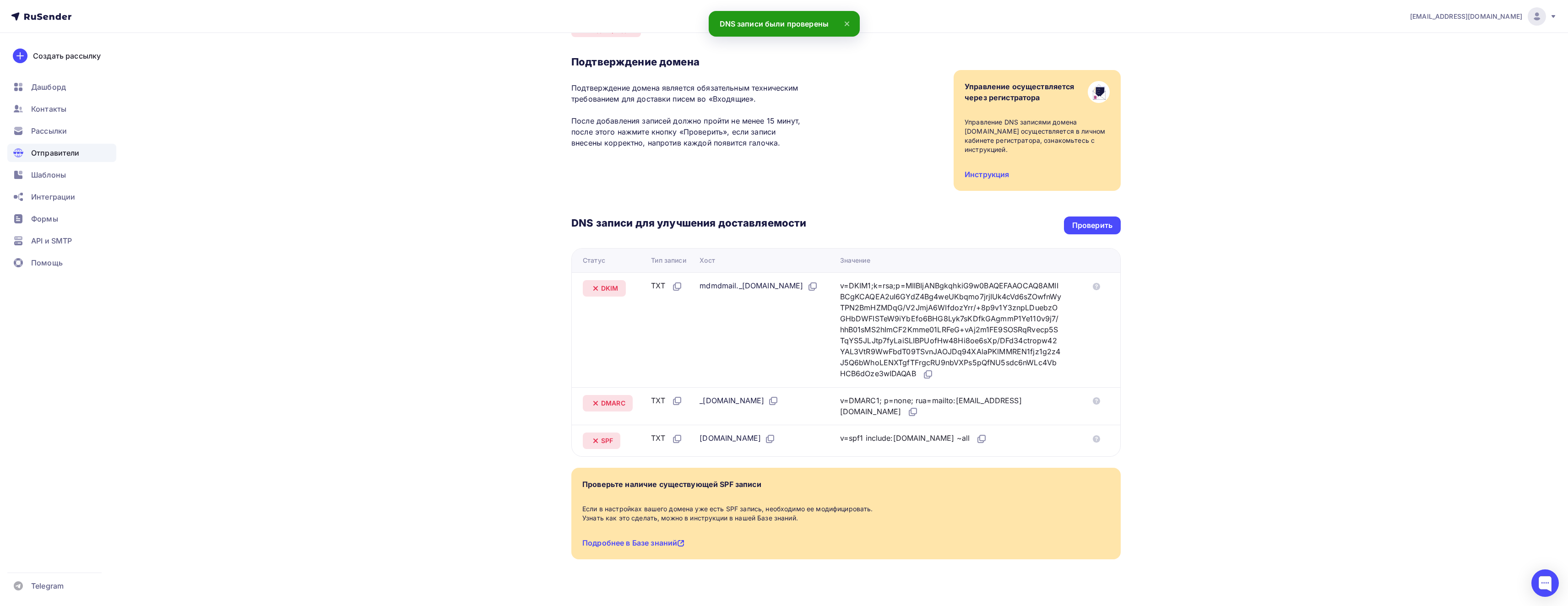
scroll to position [52, 0]
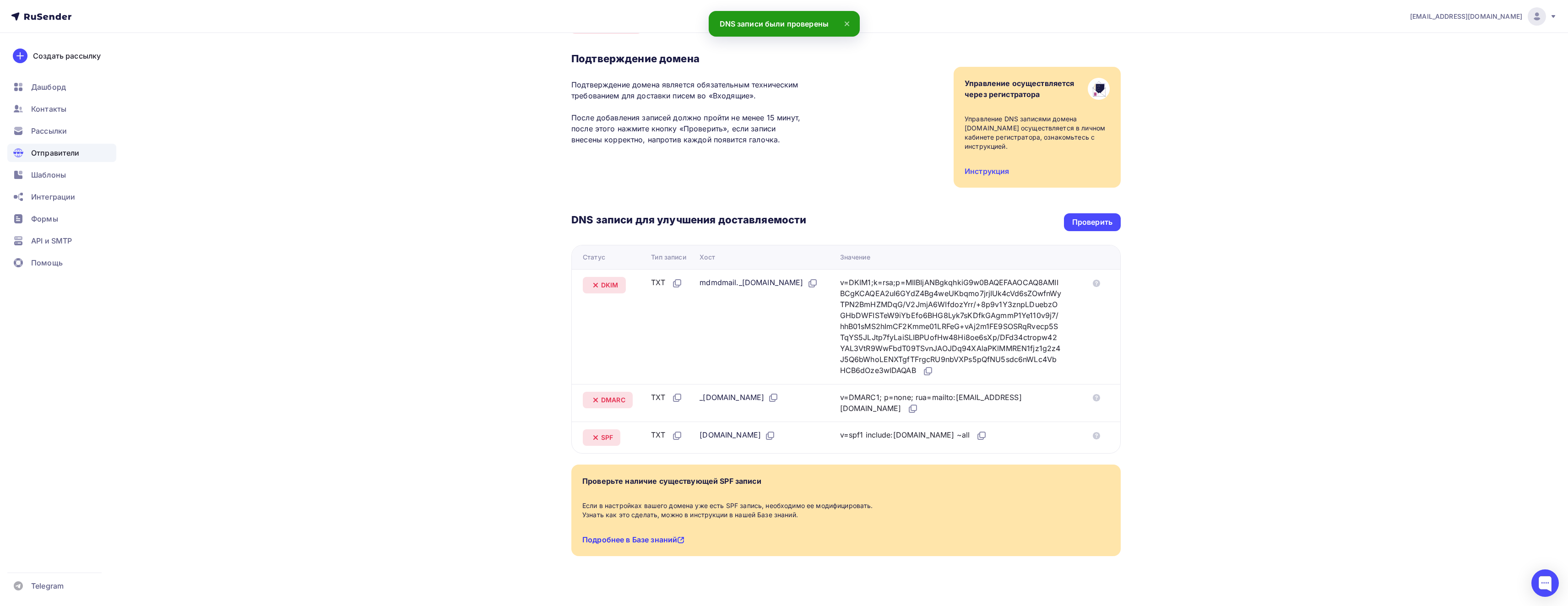
click at [661, 535] on link "Подробнее в Базе знаний" at bounding box center [633, 539] width 102 height 9
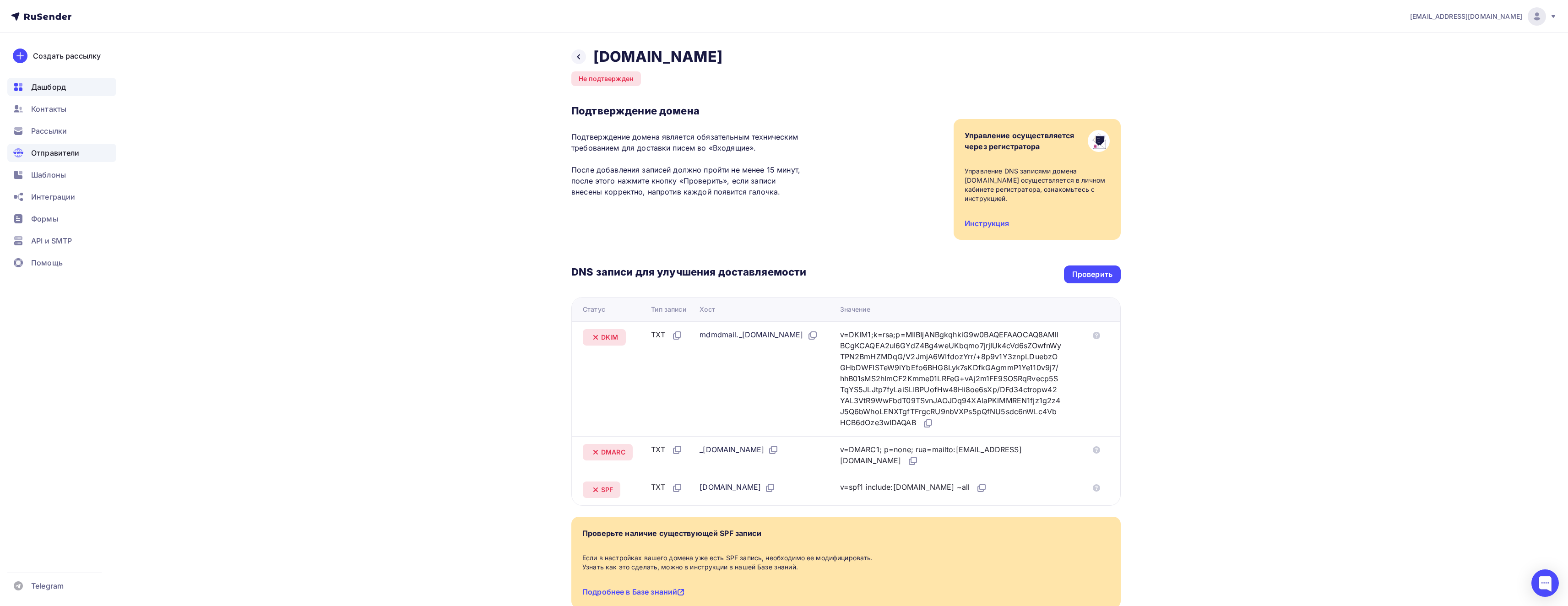
click at [35, 83] on span "Дашборд" at bounding box center [48, 87] width 35 height 11
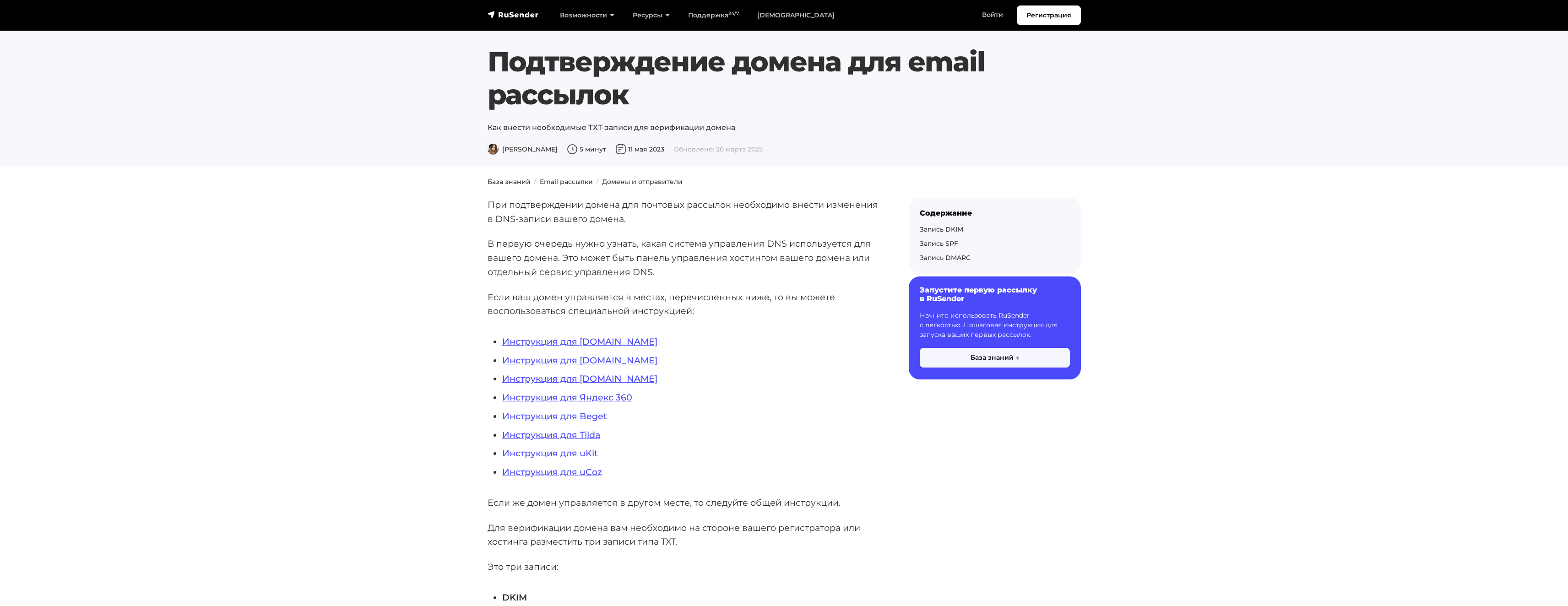
click at [997, 360] on button "База знаний →" at bounding box center [995, 358] width 150 height 20
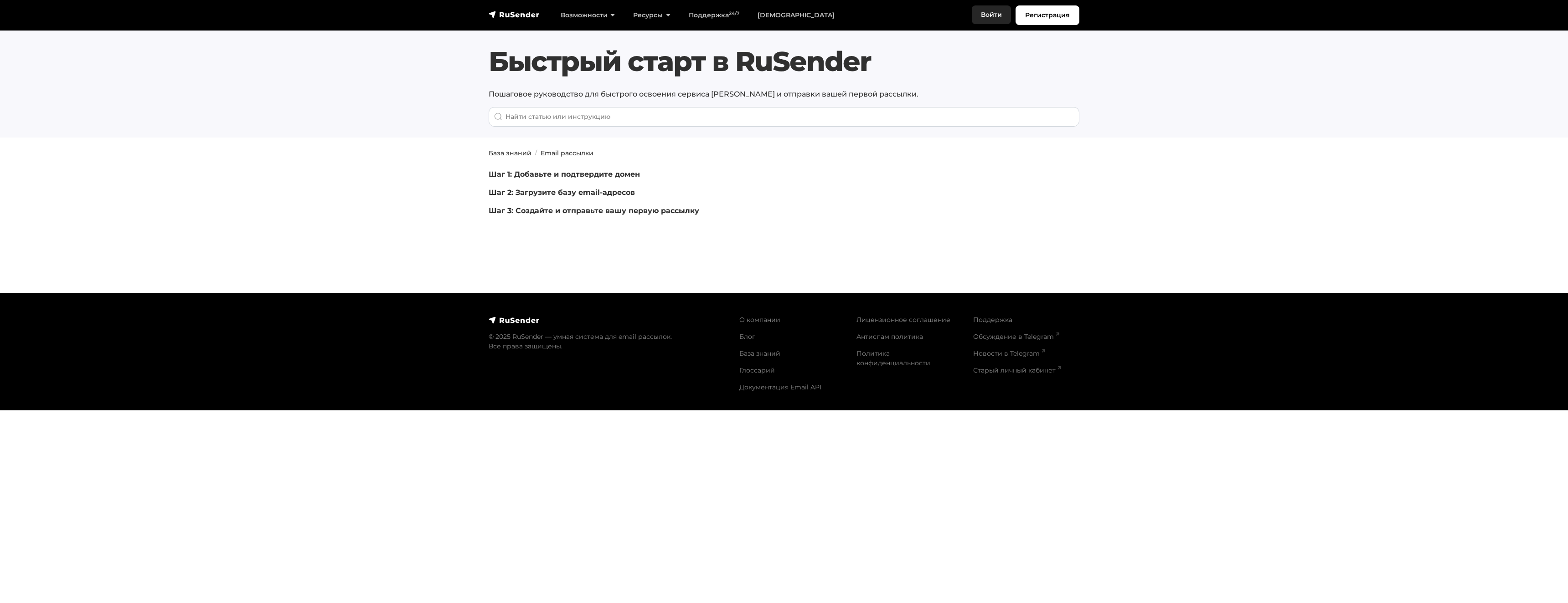
click at [997, 16] on link "Войти" at bounding box center [992, 15] width 39 height 19
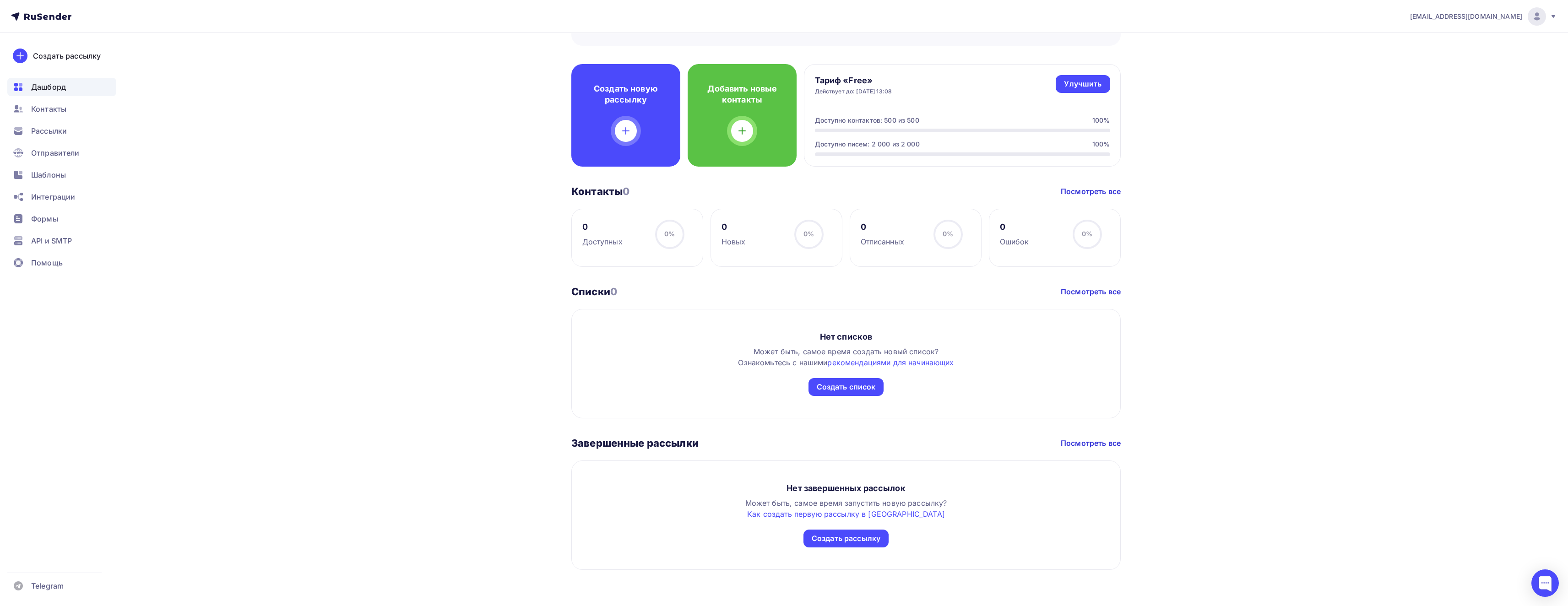
scroll to position [210, 0]
